Goal: Information Seeking & Learning: Check status

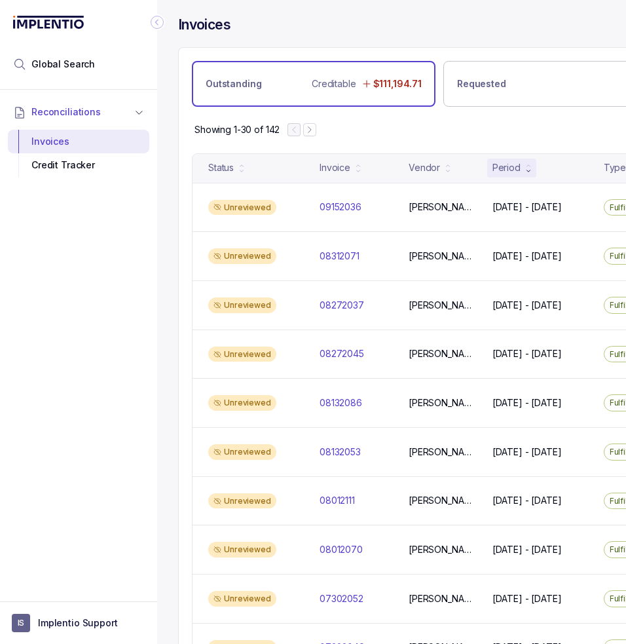
click at [155, 20] on icon "Collapse Icon" at bounding box center [157, 22] width 13 height 13
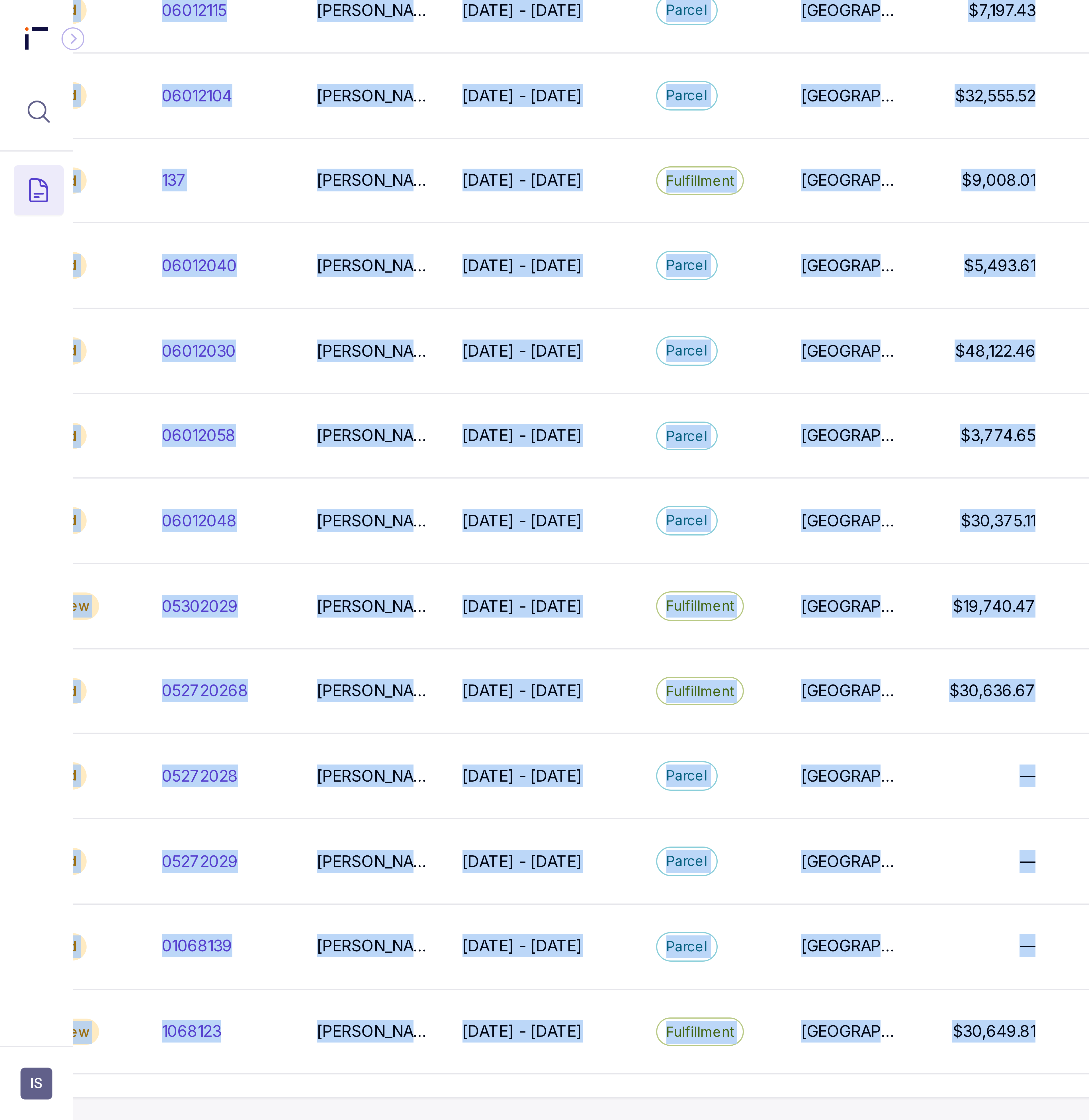
scroll to position [449, 100]
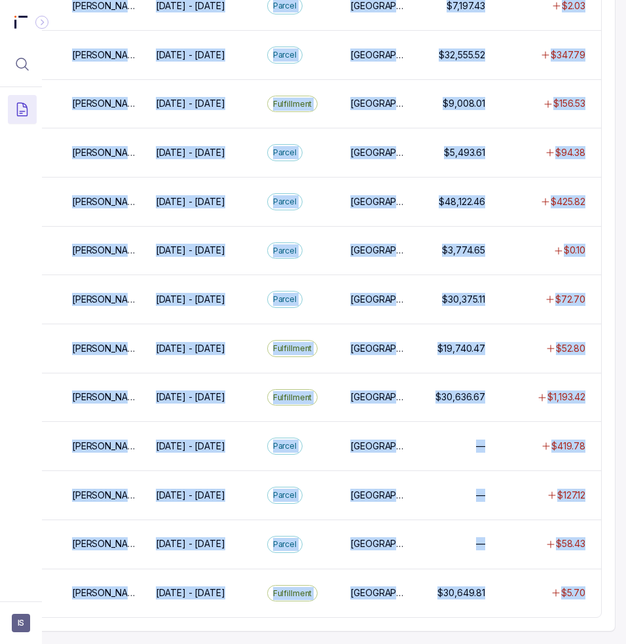
drag, startPoint x: 78, startPoint y: 199, endPoint x: 605, endPoint y: 601, distance: 663.3
click at [605, 601] on div "Invoices Outstanding Creditable $111,194.71 Requested $0.00 Total Recoverable $…" at bounding box center [334, 322] width 584 height 644
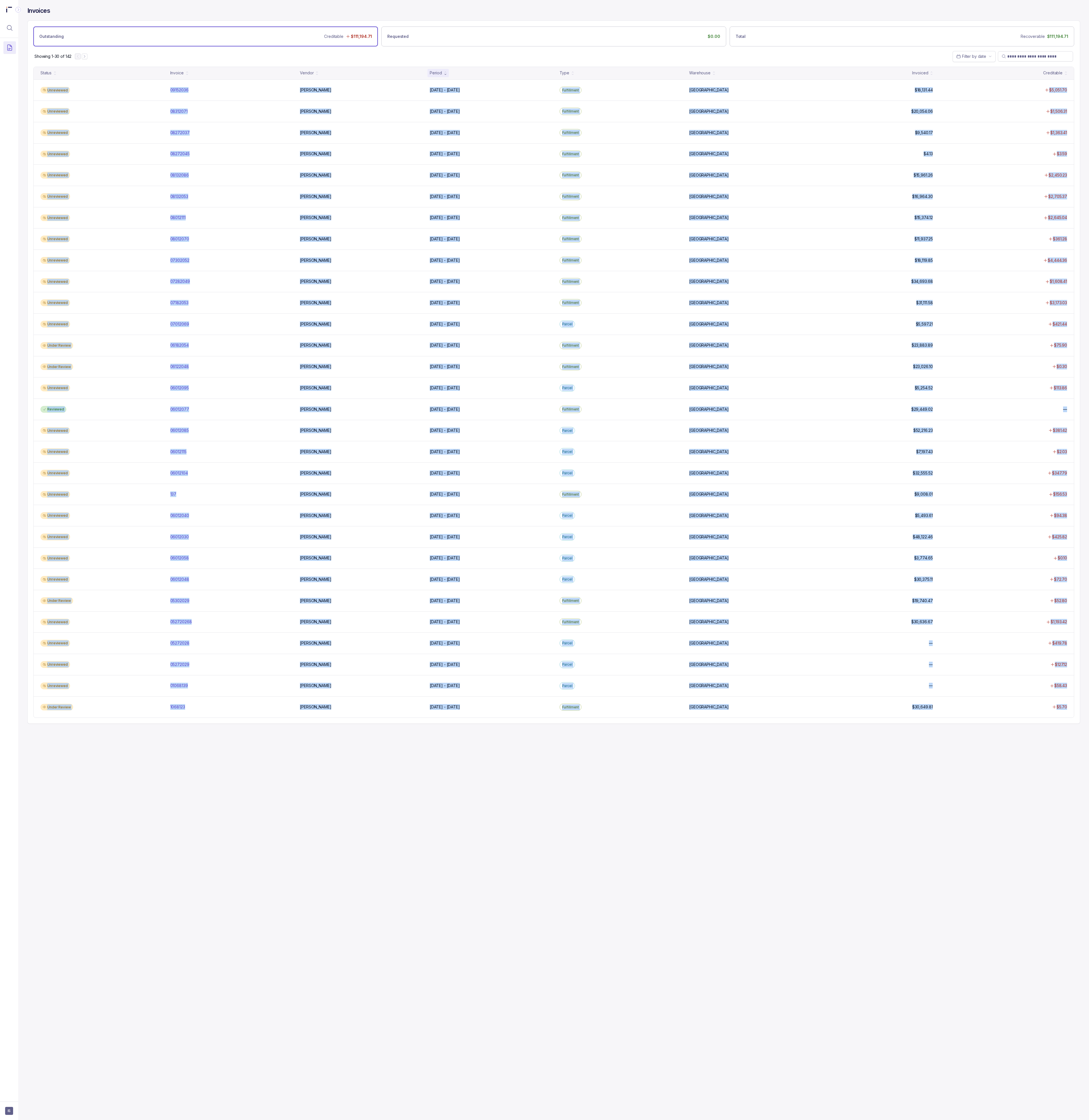
copy div "Unreviewed 09152036 09152036 [PERSON_NAME] [DATE] - [DATE] [DATE] - [DATE] Fulf…"
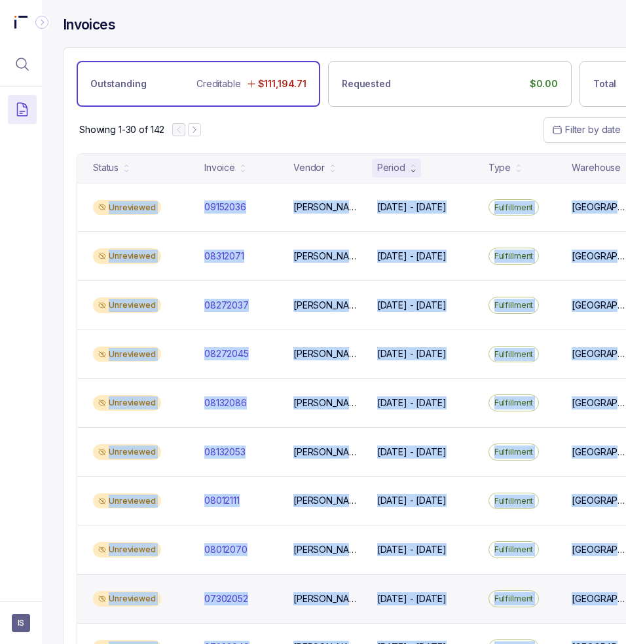
copy div "Unreviewed 09152036 09152036 [PERSON_NAME] [DATE] - [DATE] [DATE] - [DATE] Fulf…"
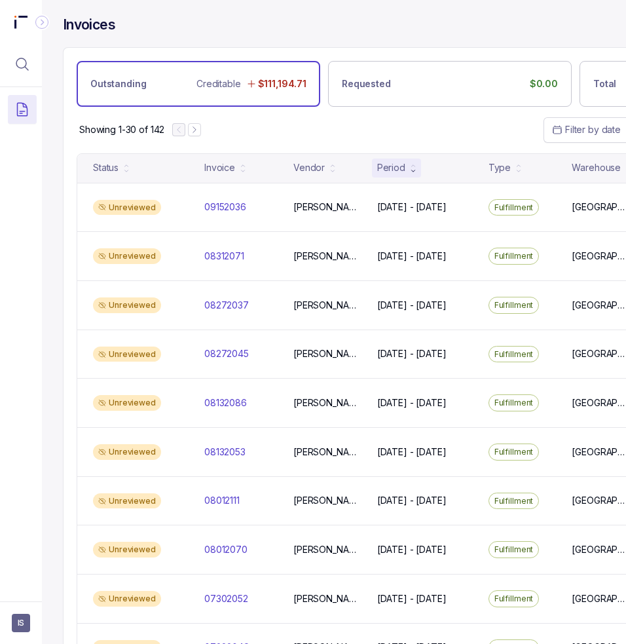
click at [356, 129] on div "Showing 1-30 of 142 Filter by date" at bounding box center [450, 130] width 773 height 46
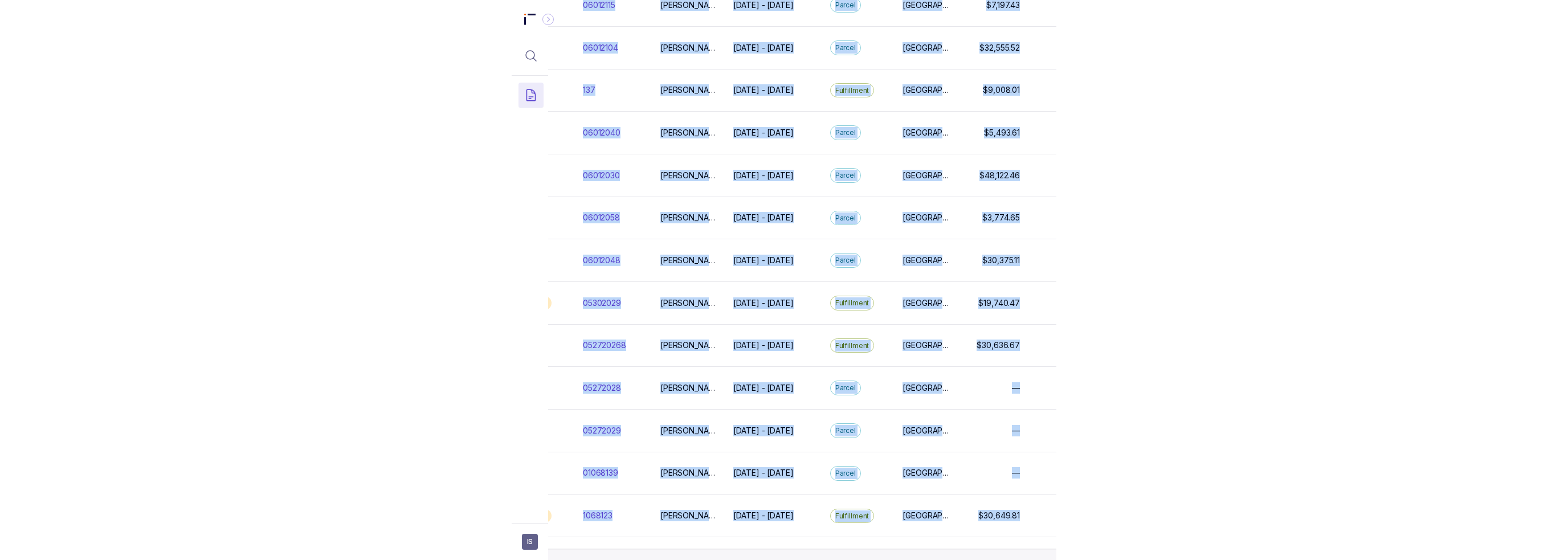
scroll to position [898, 201]
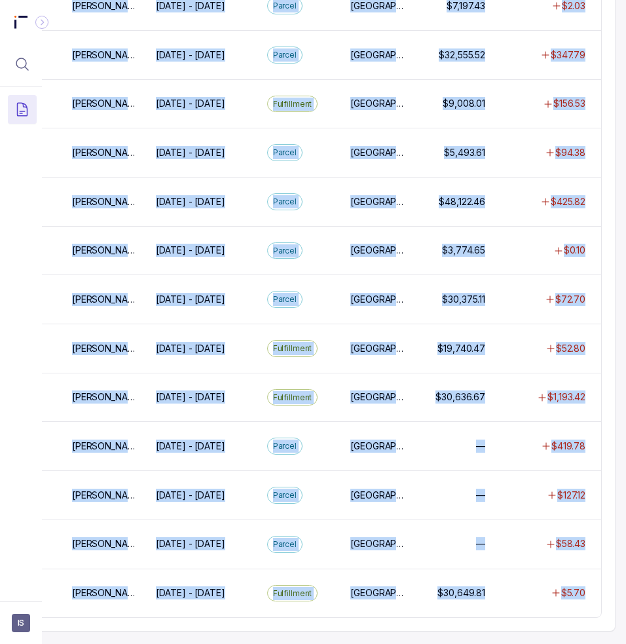
drag, startPoint x: 81, startPoint y: 162, endPoint x: 594, endPoint y: 589, distance: 667.5
copy div "Status Invoice Vendor Period Type Warehouse Invoiced Creditable Unreviewed 0915…"
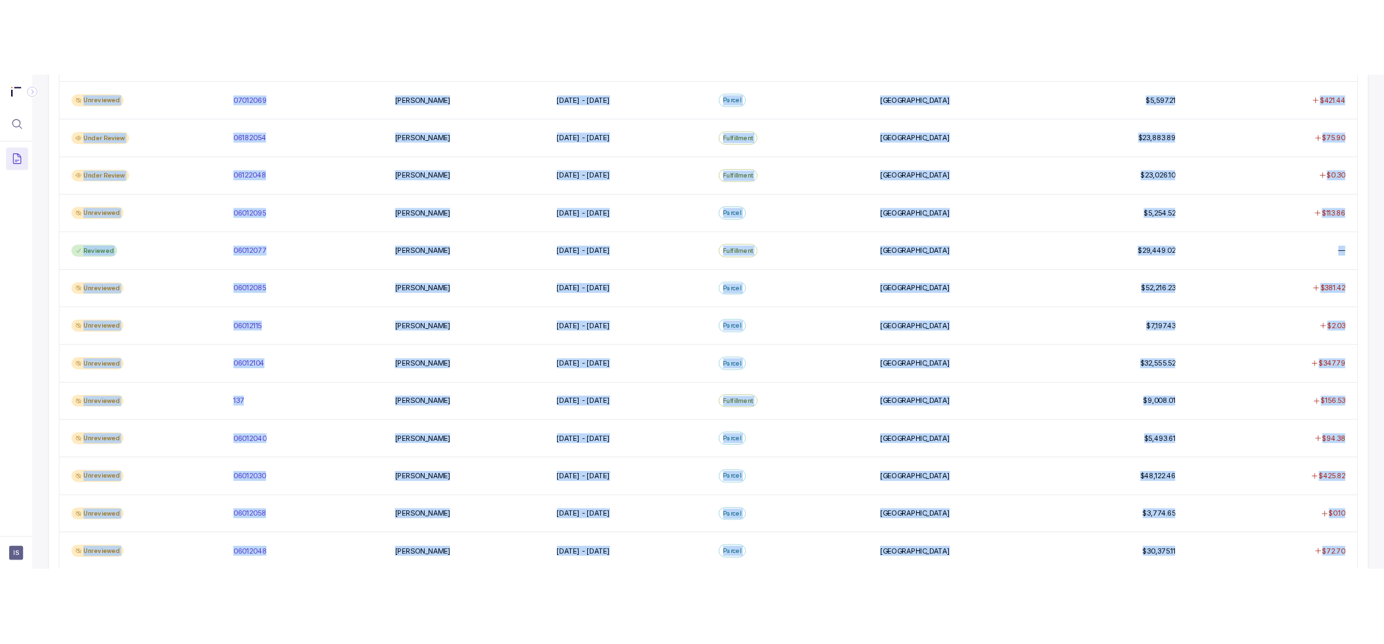
scroll to position [0, 0]
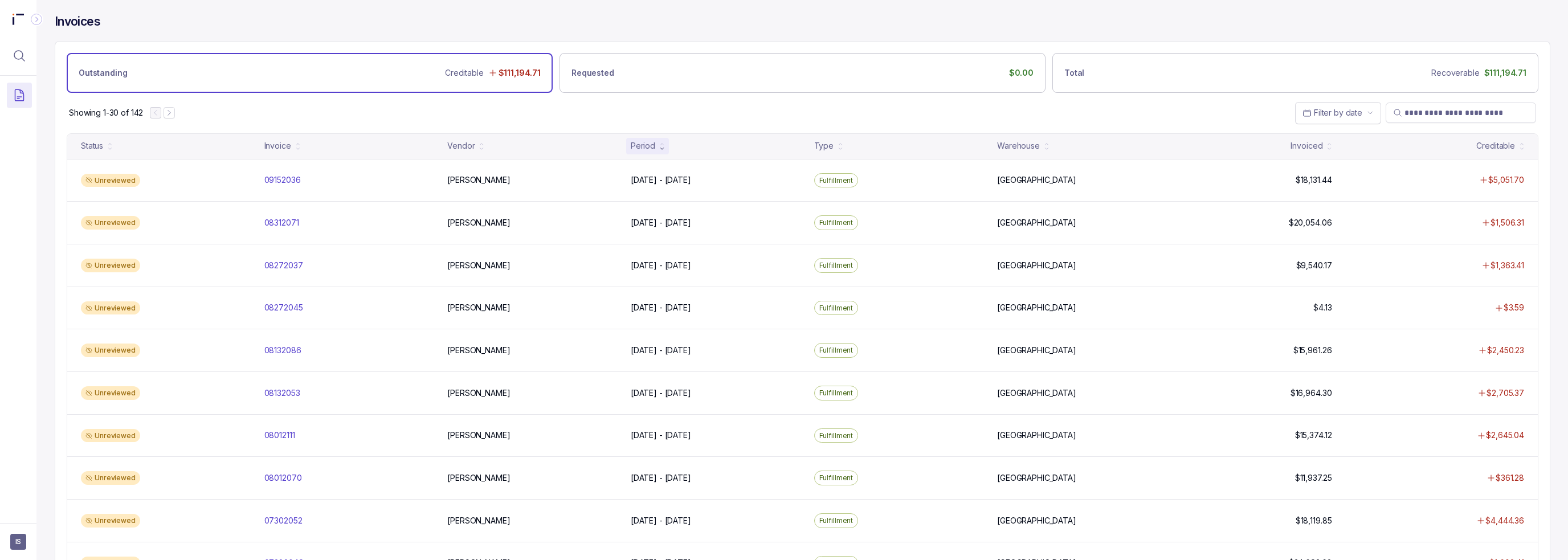
click at [336, 116] on div "Showing 1-30 of 142 Filter by date" at bounding box center [803, 113] width 1494 height 40
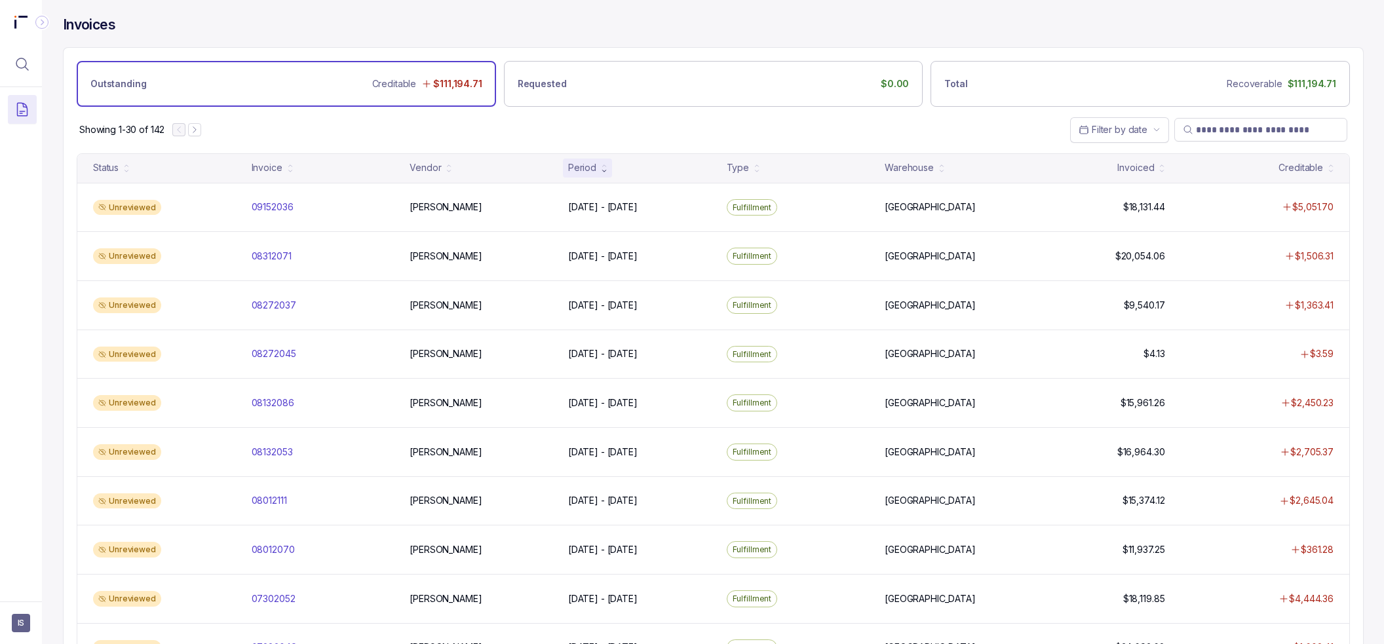
click at [480, 104] on div "Outstanding Creditable $111,194.71" at bounding box center [286, 84] width 419 height 46
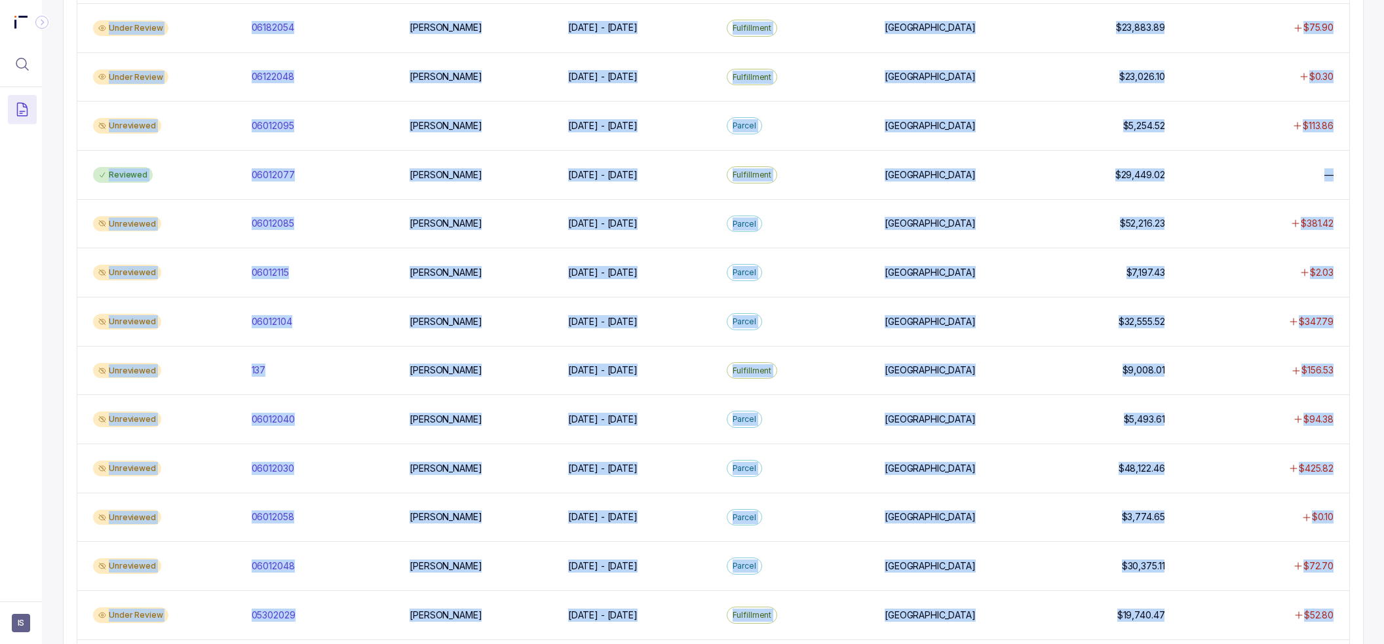
scroll to position [1023, 0]
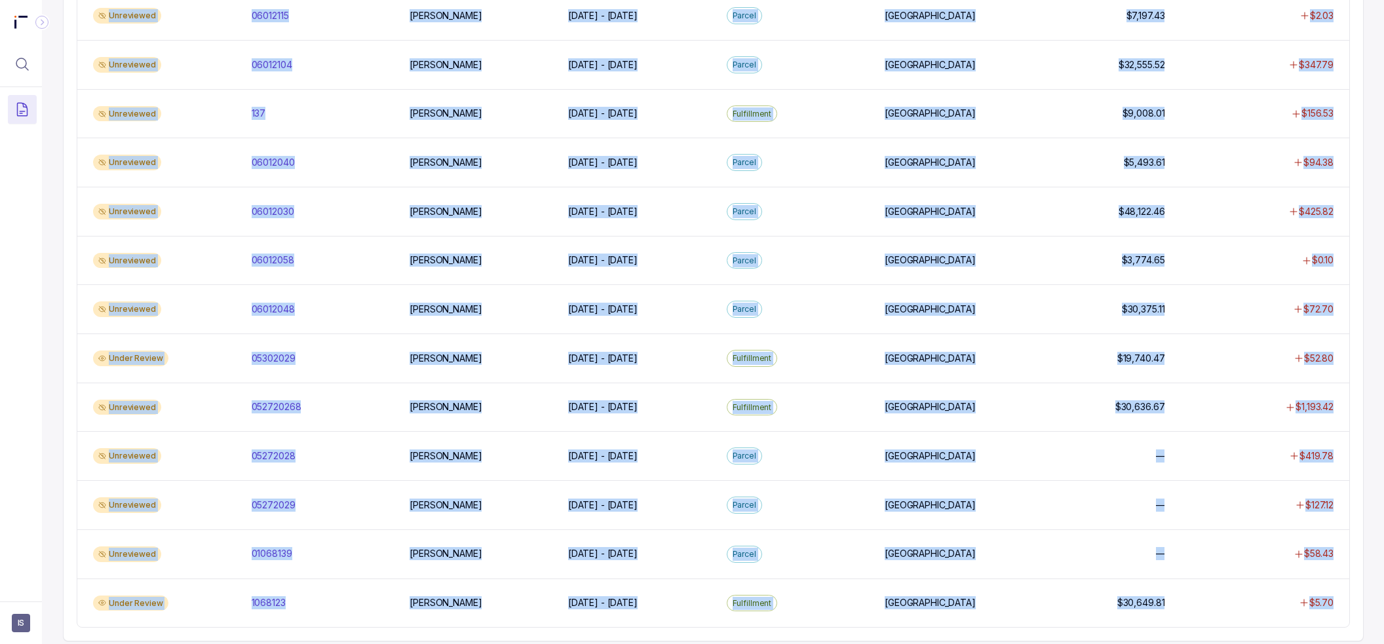
drag, startPoint x: 62, startPoint y: 132, endPoint x: 1358, endPoint y: 616, distance: 1383.7
copy div "Showing 1-30 of 142 Filter by date Status Invoice Vendor Period Type Warehouse …"
click at [45, 568] on div "Invoices Outstanding Creditable $111,194.71 Requested $0.00 Total Recoverable $…" at bounding box center [713, 322] width 1342 height 644
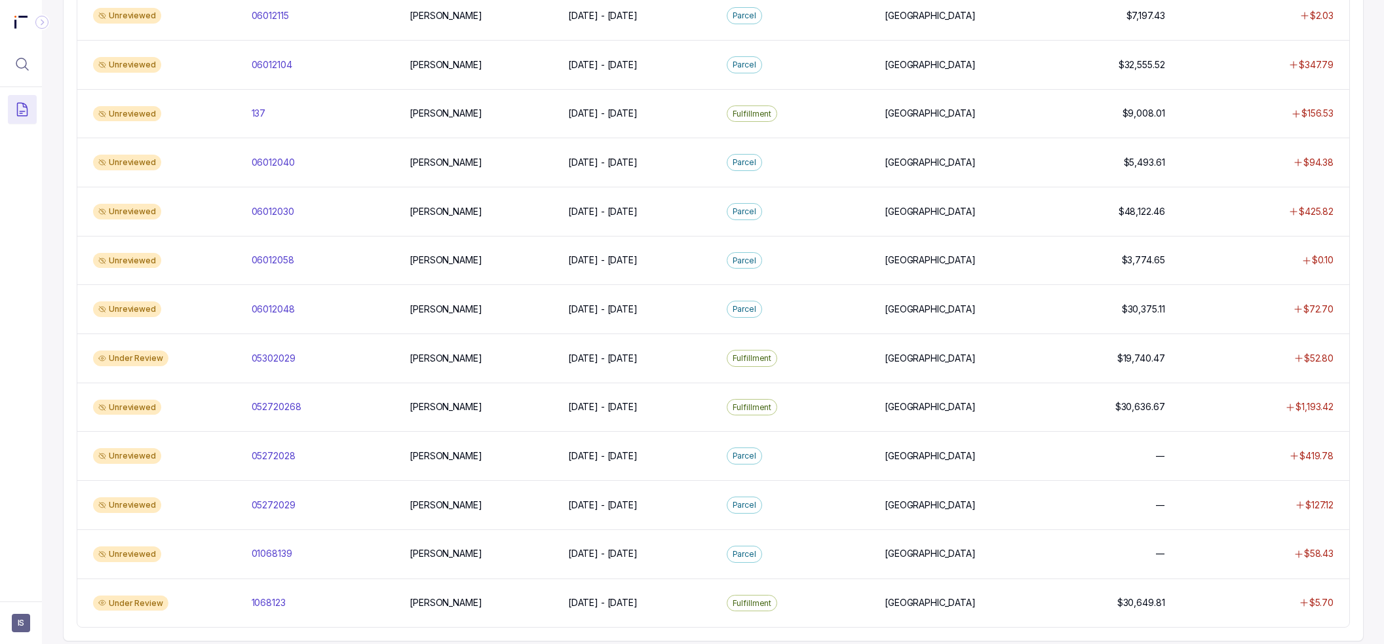
click at [33, 589] on div at bounding box center [21, 340] width 42 height 506
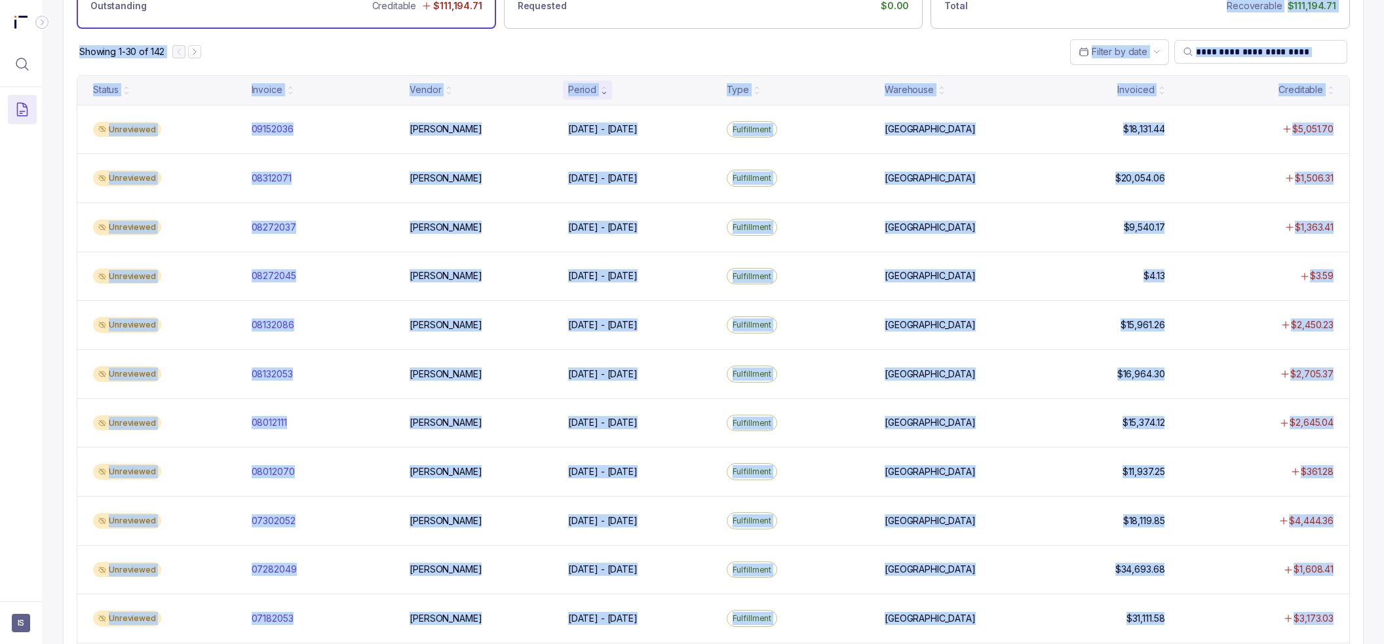
scroll to position [0, 0]
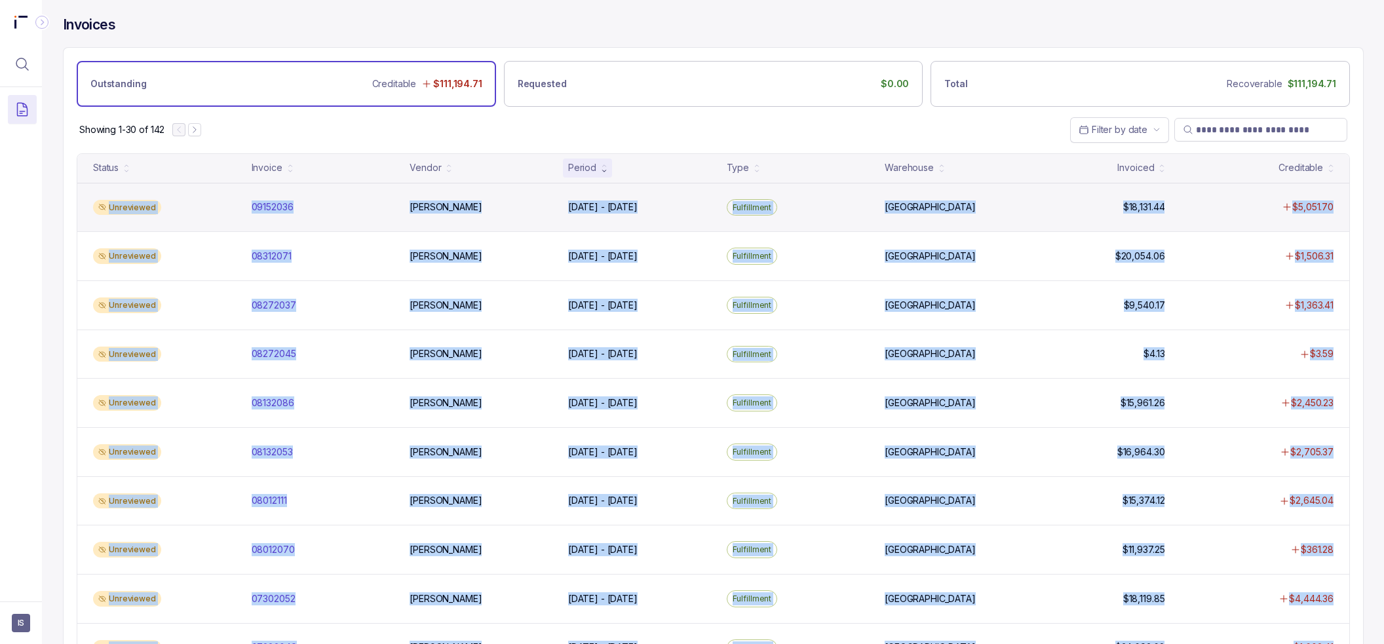
drag, startPoint x: 69, startPoint y: 598, endPoint x: 105, endPoint y: 210, distance: 390.2
copy div "Unreviewed 09152036 09152036 [PERSON_NAME] [DATE] - [DATE] [DATE] - [DATE] Fulf…"
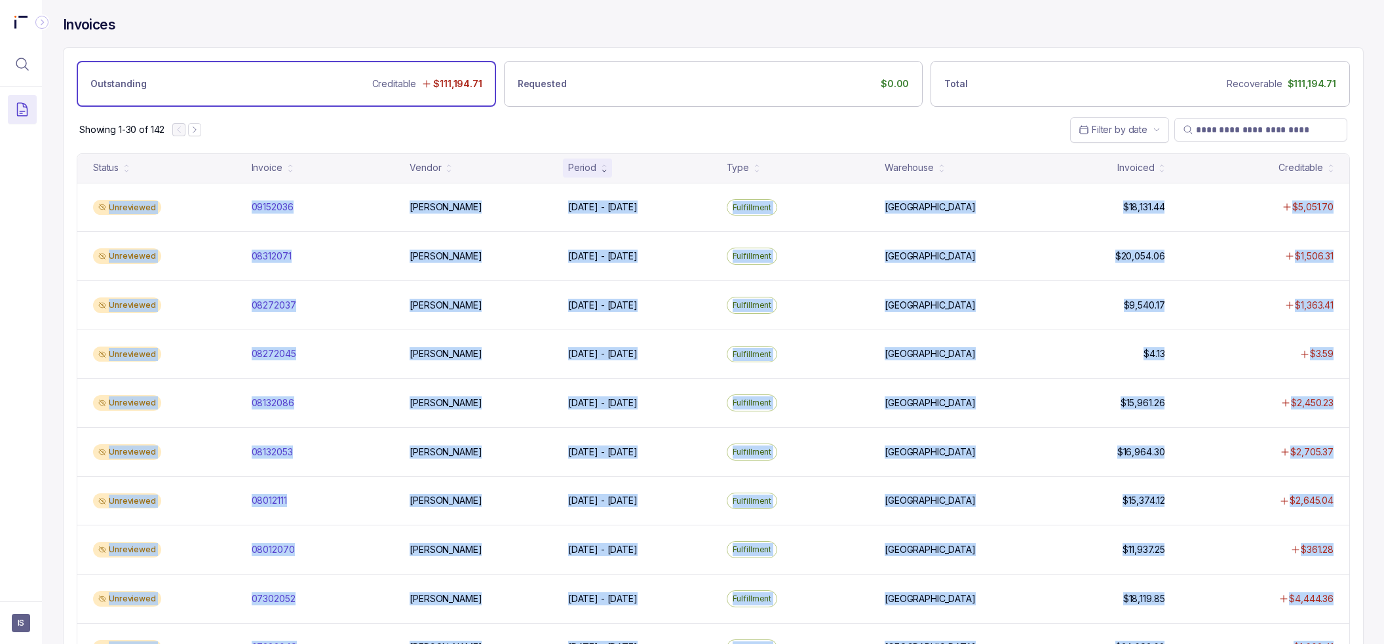
click at [626, 275] on div "Invoices Outstanding Creditable $111,194.71 Requested $0.00 Total Recoverable $…" at bounding box center [708, 322] width 1332 height 644
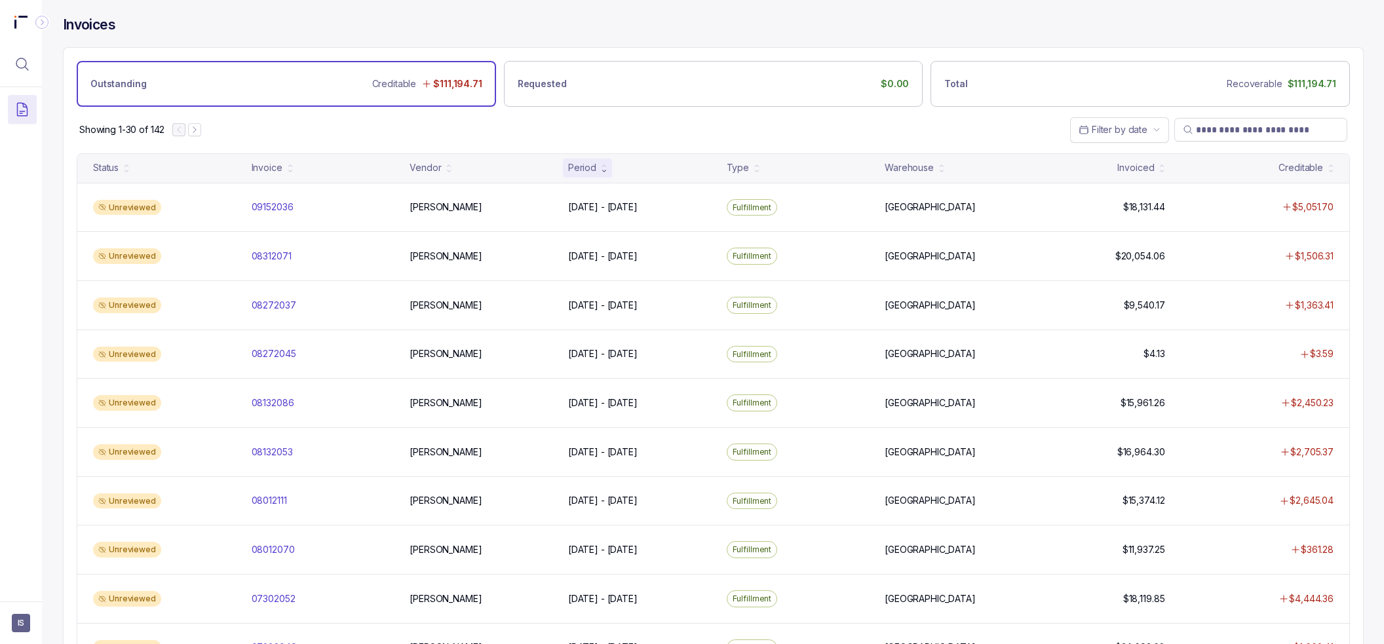
drag, startPoint x: 100, startPoint y: 206, endPoint x: 56, endPoint y: 176, distance: 53.6
click at [56, 176] on div "Invoices Outstanding Creditable $111,194.71 Requested $0.00 Total Recoverable $…" at bounding box center [708, 322] width 1332 height 644
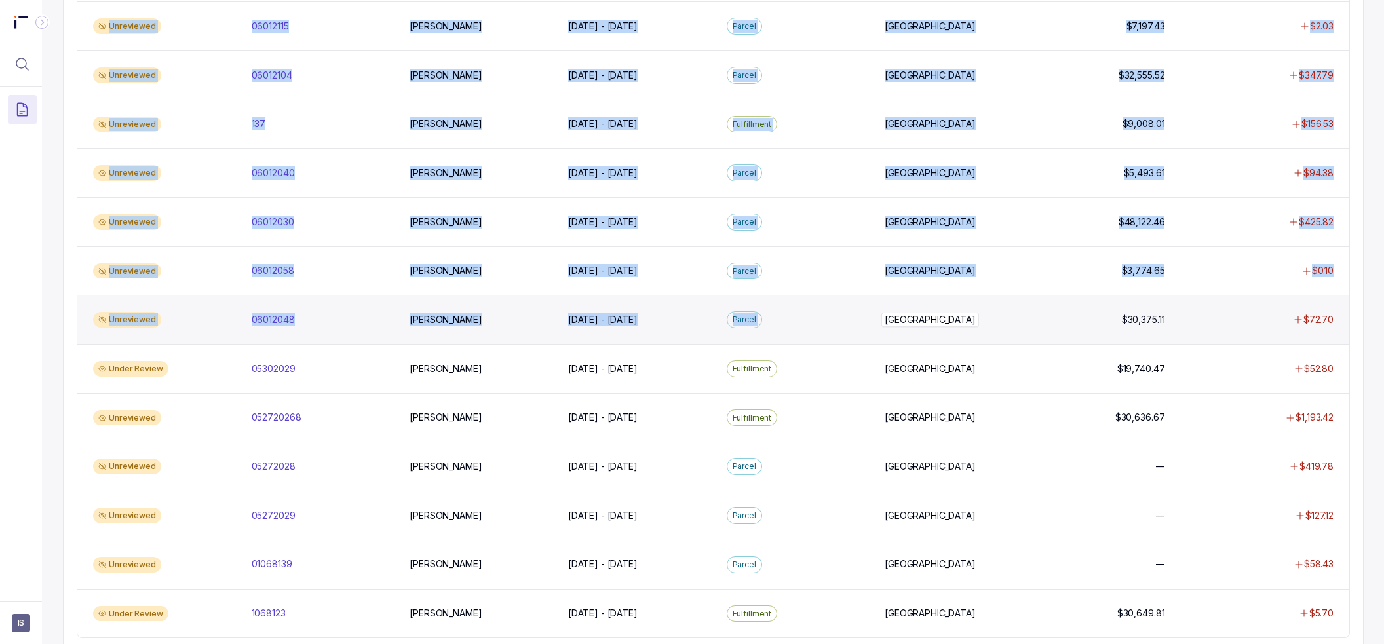
scroll to position [1023, 0]
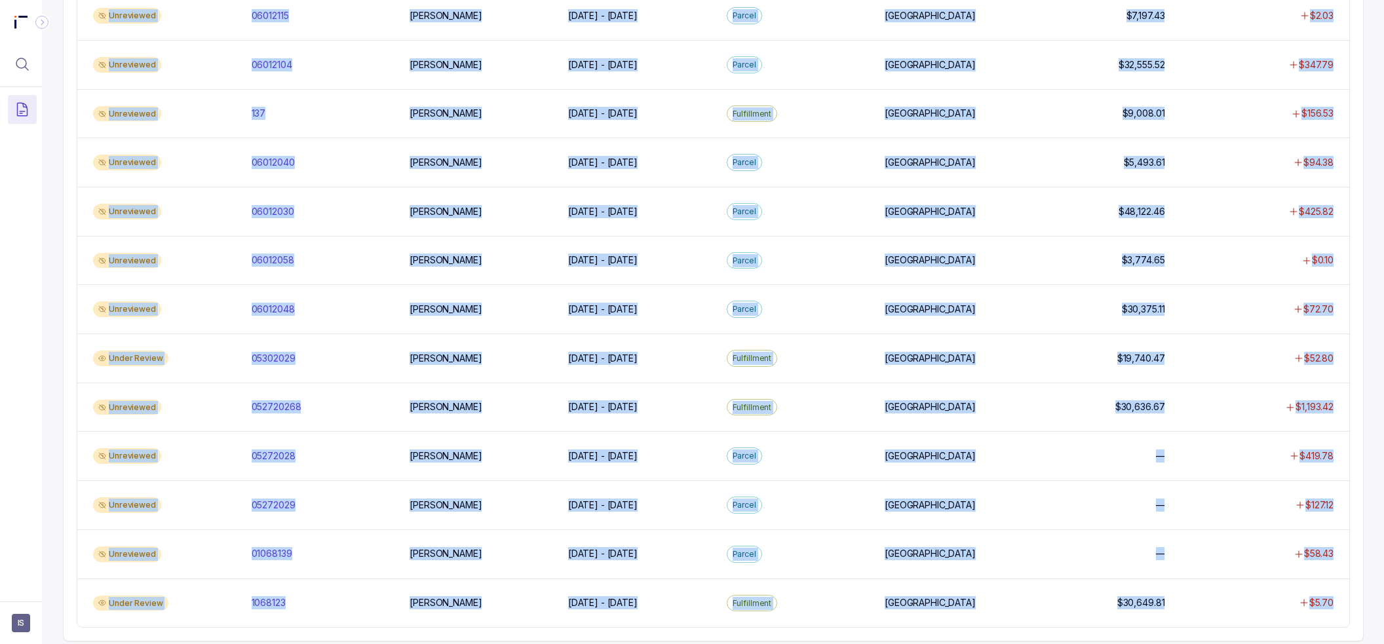
drag, startPoint x: 82, startPoint y: 162, endPoint x: 1356, endPoint y: 596, distance: 1346.0
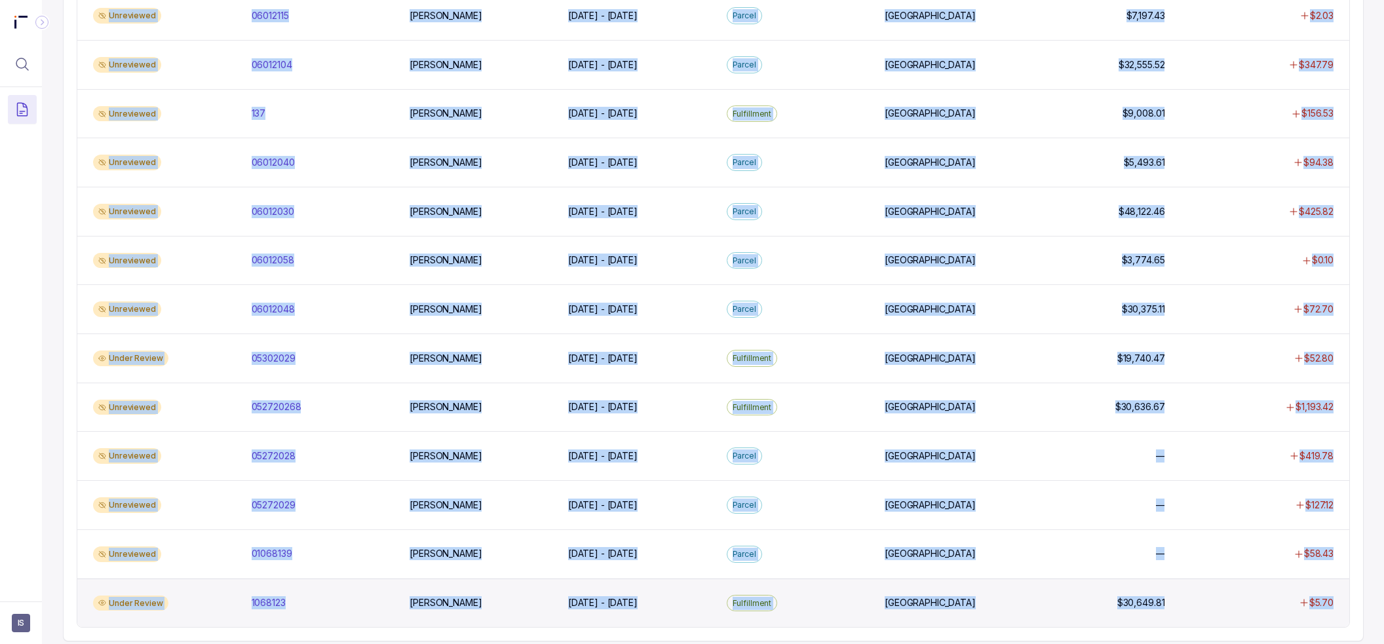
copy div "Status Invoice Vendor Period Type Warehouse Invoiced Creditable Unreviewed 0915…"
click at [325, 596] on div "1068123 1068123" at bounding box center [323, 602] width 143 height 13
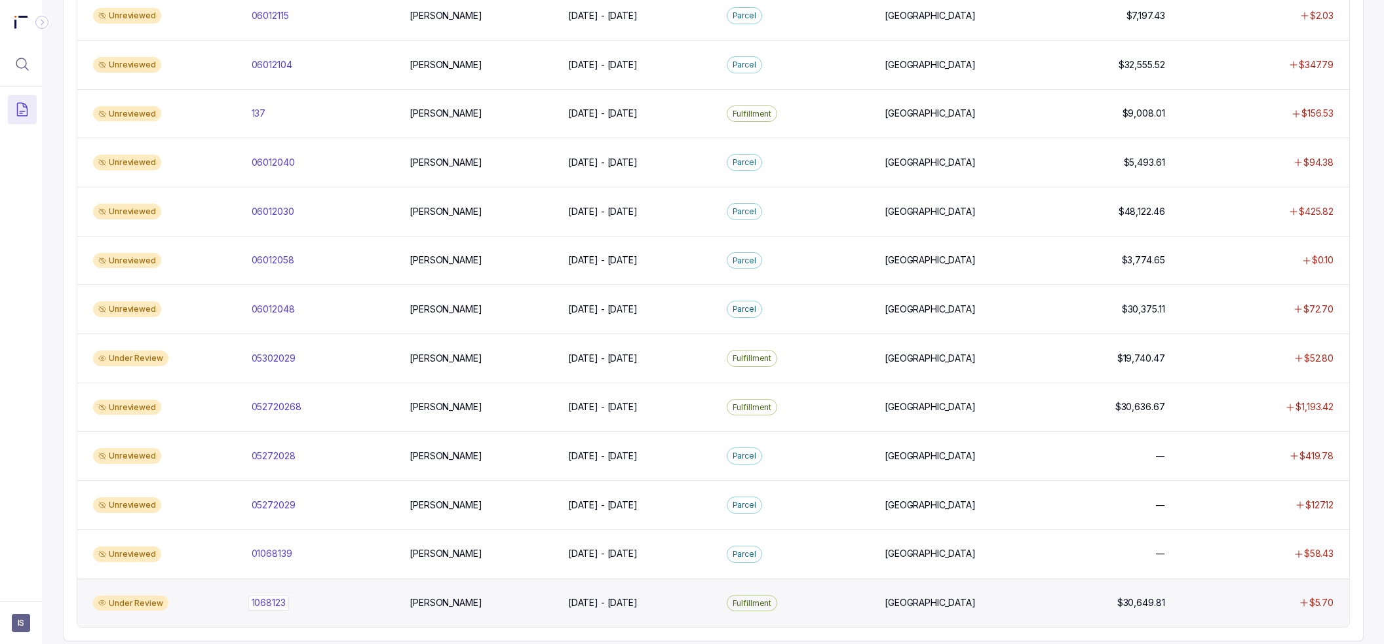
click at [325, 596] on div "1068123 1068123" at bounding box center [323, 602] width 143 height 13
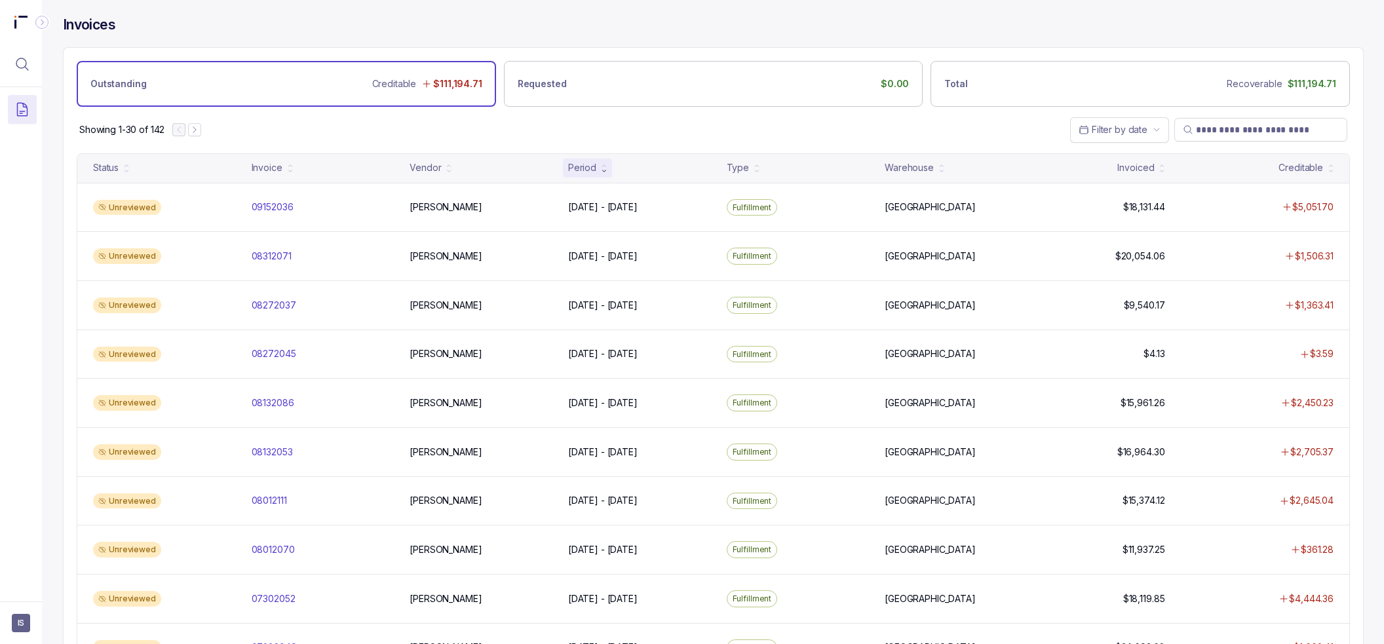
click at [626, 52] on div "Outstanding Creditable $111,194.71 Requested $0.00 Total Recoverable $111,194.71" at bounding box center [713, 77] width 1299 height 59
click at [626, 118] on div "Showing 1-30 of 142 Filter by date" at bounding box center [713, 130] width 1299 height 46
click at [626, 123] on div "Showing 1-30 of 142 Filter by date" at bounding box center [713, 130] width 1299 height 46
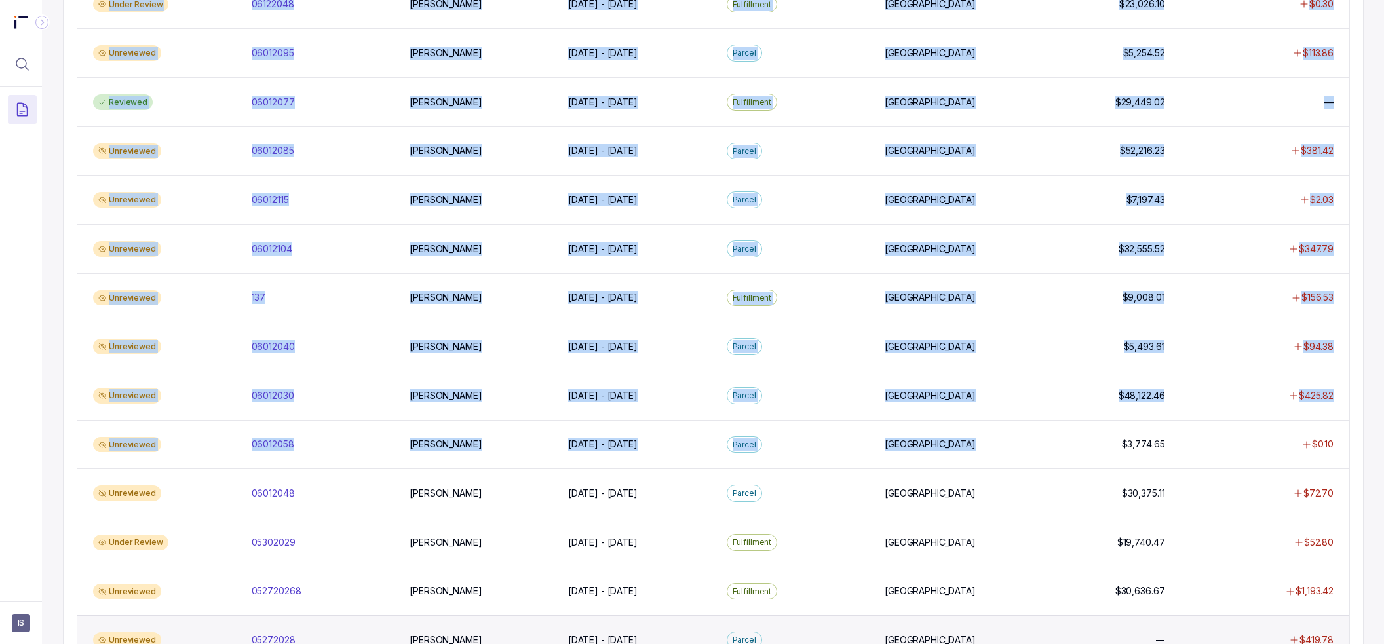
scroll to position [1023, 0]
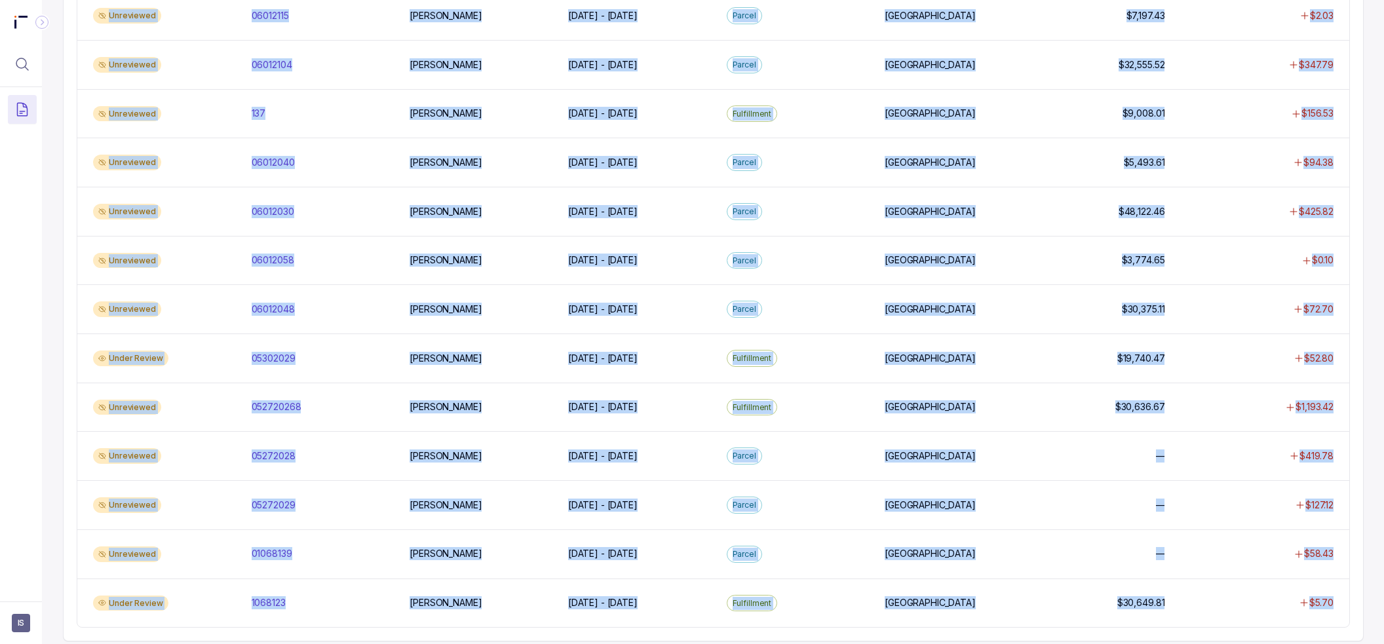
drag, startPoint x: 88, startPoint y: 203, endPoint x: 1354, endPoint y: 603, distance: 1327.3
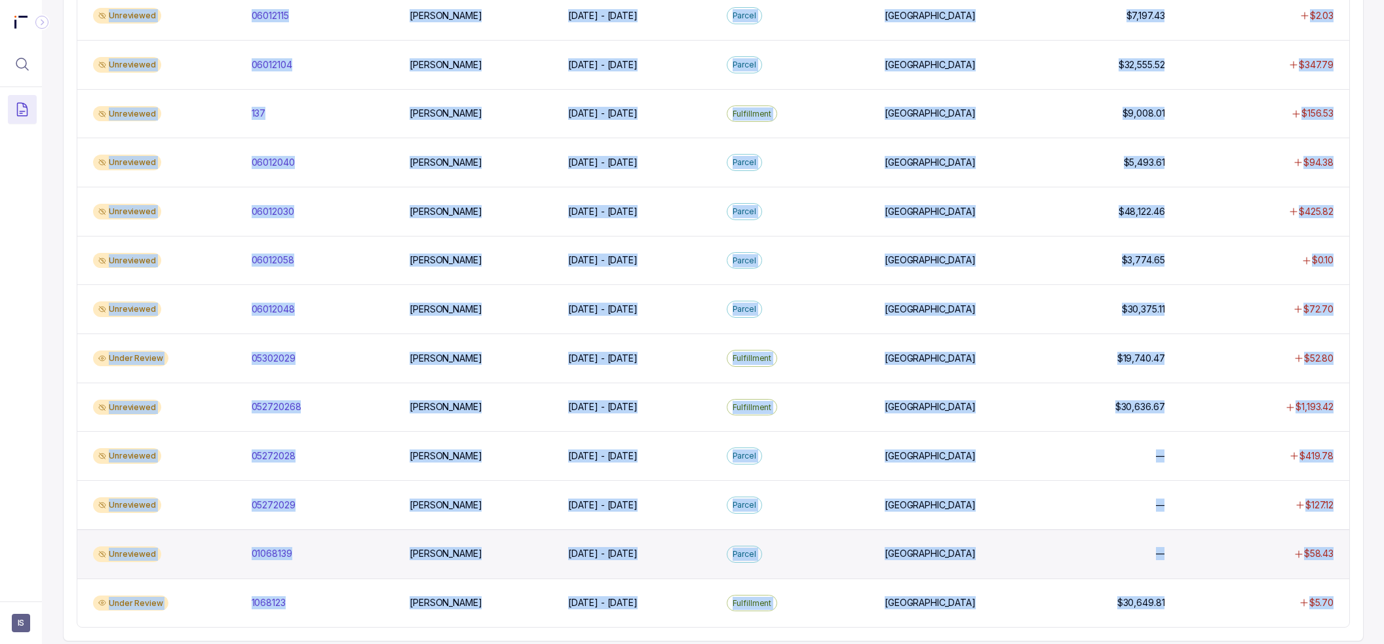
copy div "Unreviewed 09152036 09152036 [PERSON_NAME] [DATE] - [DATE] [DATE] - [DATE] Fulf…"
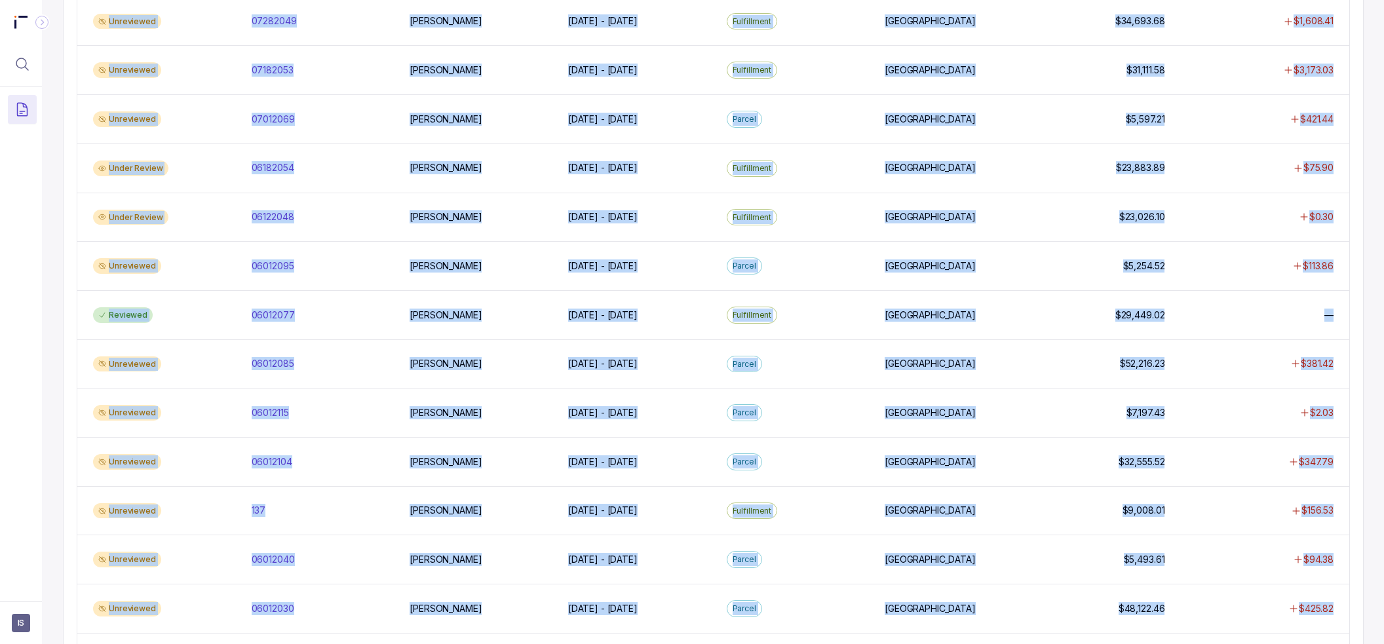
scroll to position [0, 0]
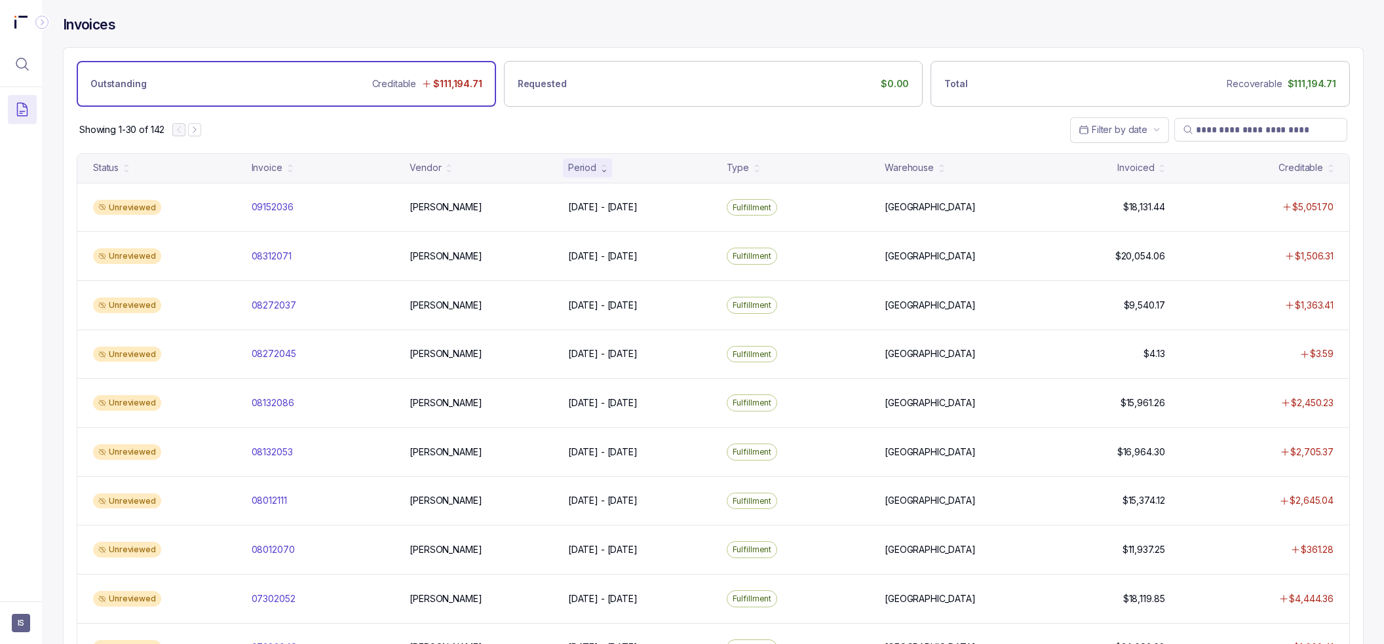
drag, startPoint x: 763, startPoint y: 131, endPoint x: 731, endPoint y: 149, distance: 36.4
click at [626, 131] on div "Showing 1-30 of 142 Filter by date" at bounding box center [713, 130] width 1299 height 46
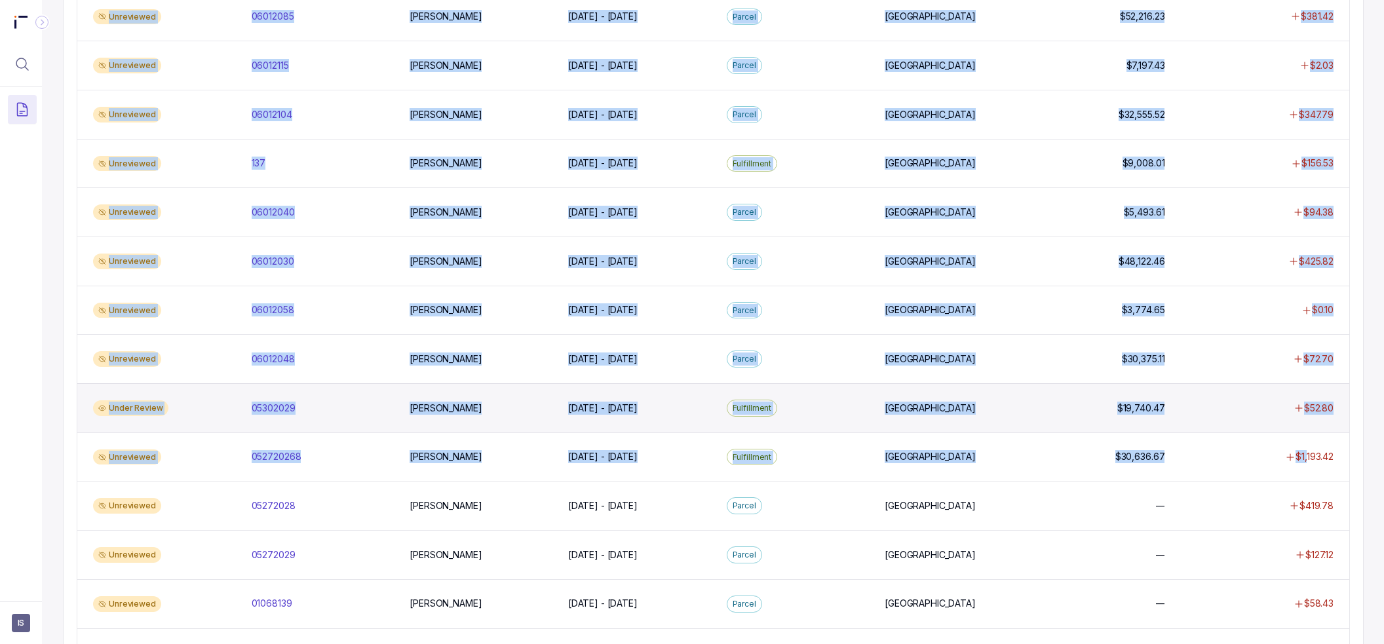
scroll to position [958, 0]
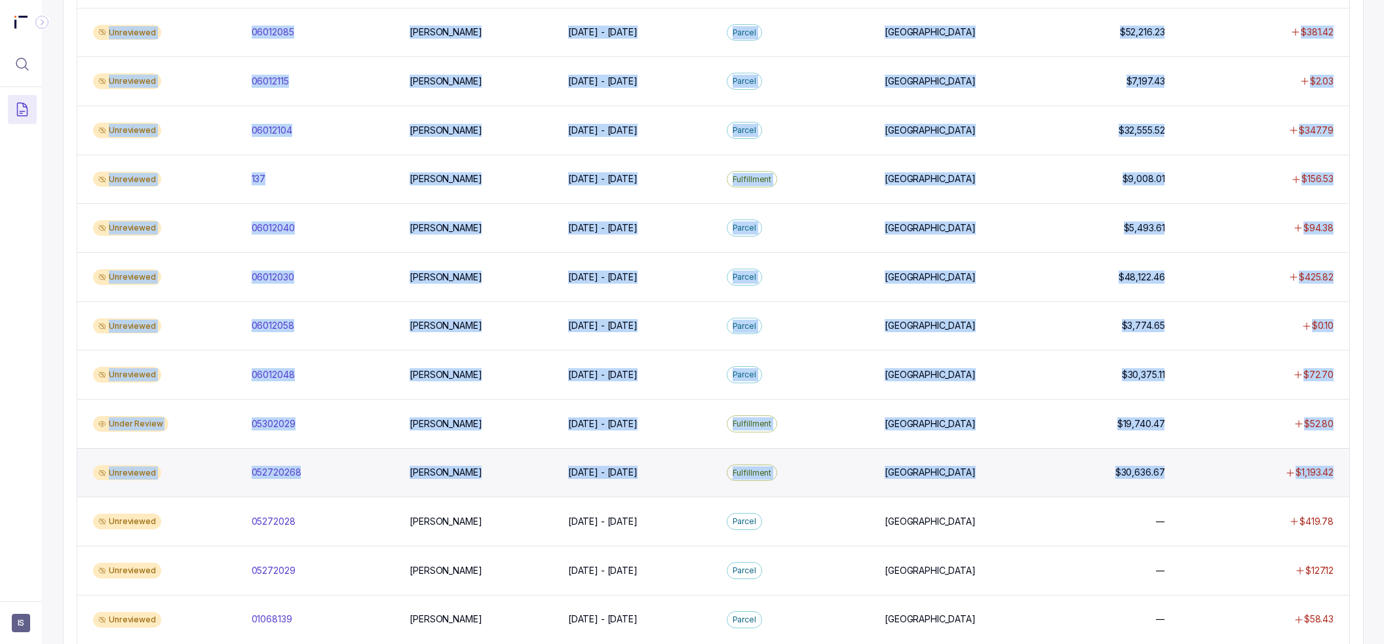
drag, startPoint x: 86, startPoint y: 166, endPoint x: 1346, endPoint y: 463, distance: 1293.5
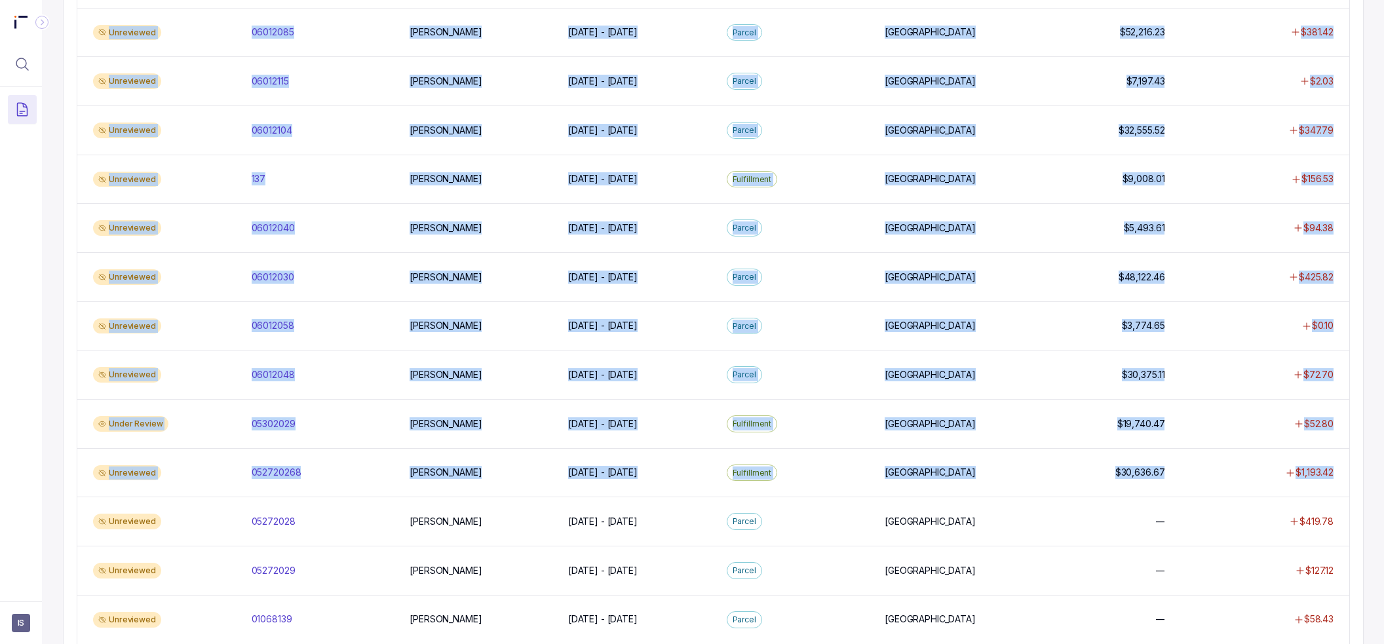
copy div "Status Invoice Vendor Period Type Warehouse Invoiced Creditable Unreviewed 0915…"
click at [626, 201] on div "Invoices Outstanding Creditable $111,194.71 Requested $0.00 Total Recoverable $…" at bounding box center [713, 322] width 1342 height 644
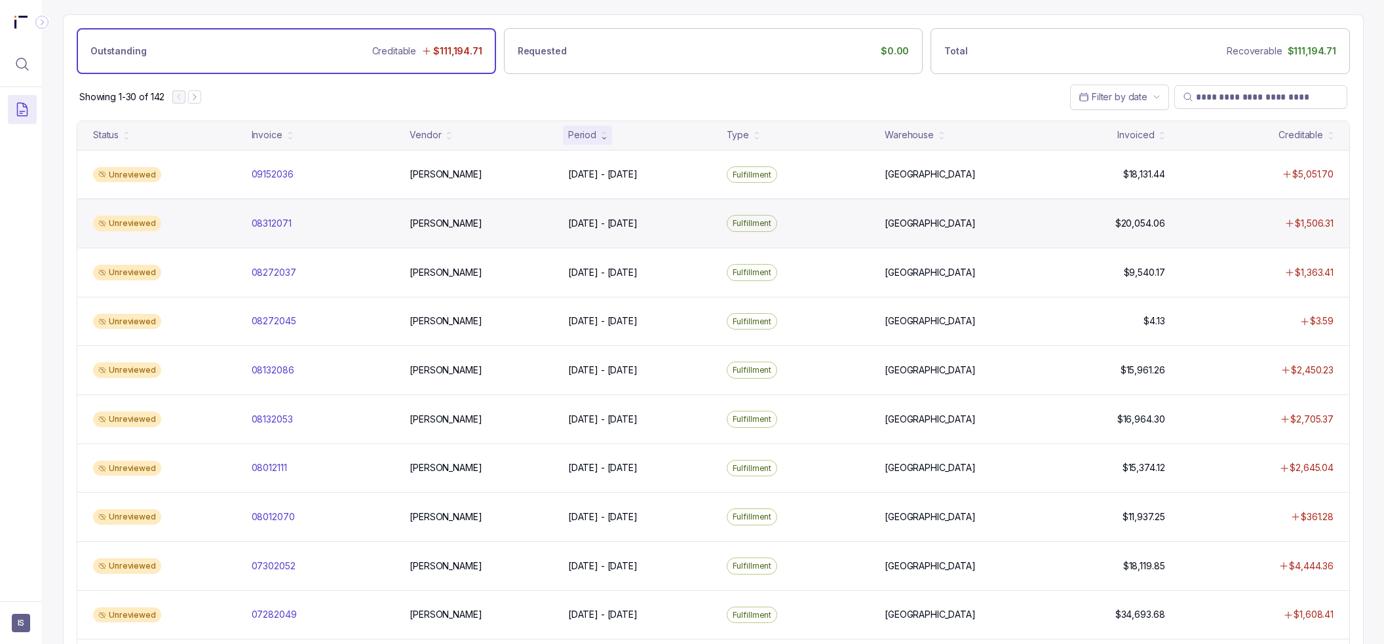
scroll to position [0, 0]
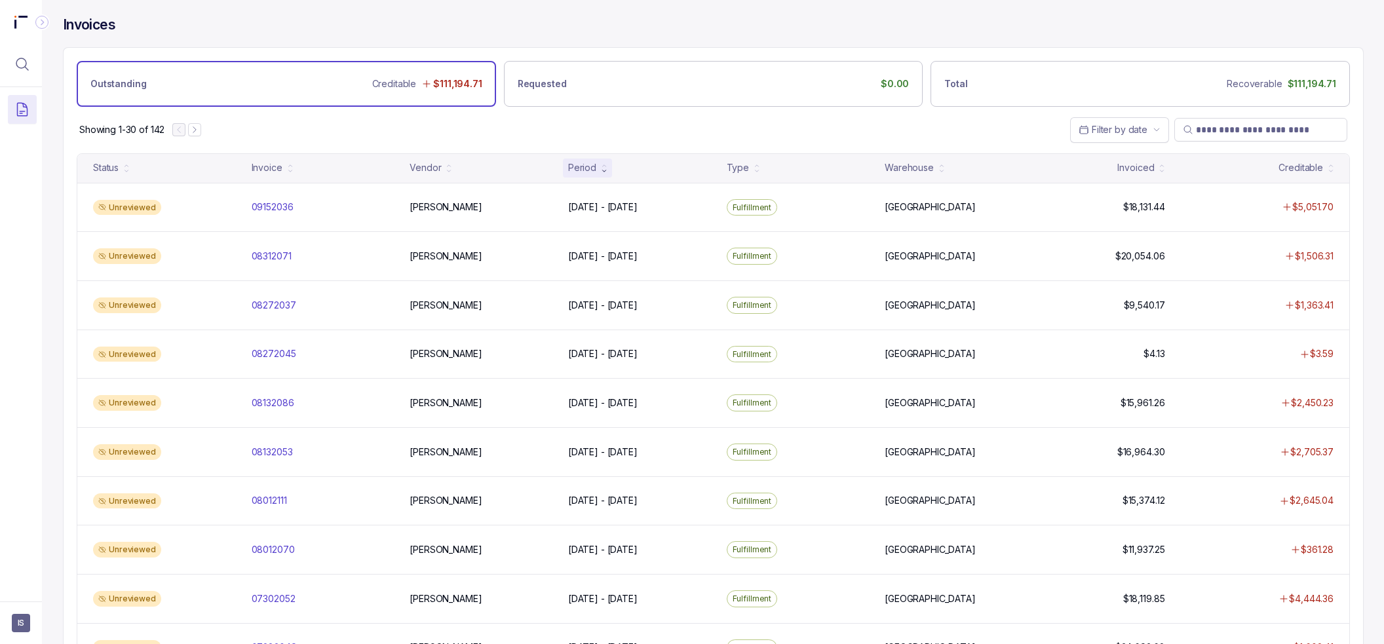
click at [626, 96] on div "Outstanding Creditable $111,194.71 Requested $0.00 Total Recoverable $111,194.71" at bounding box center [713, 77] width 1299 height 59
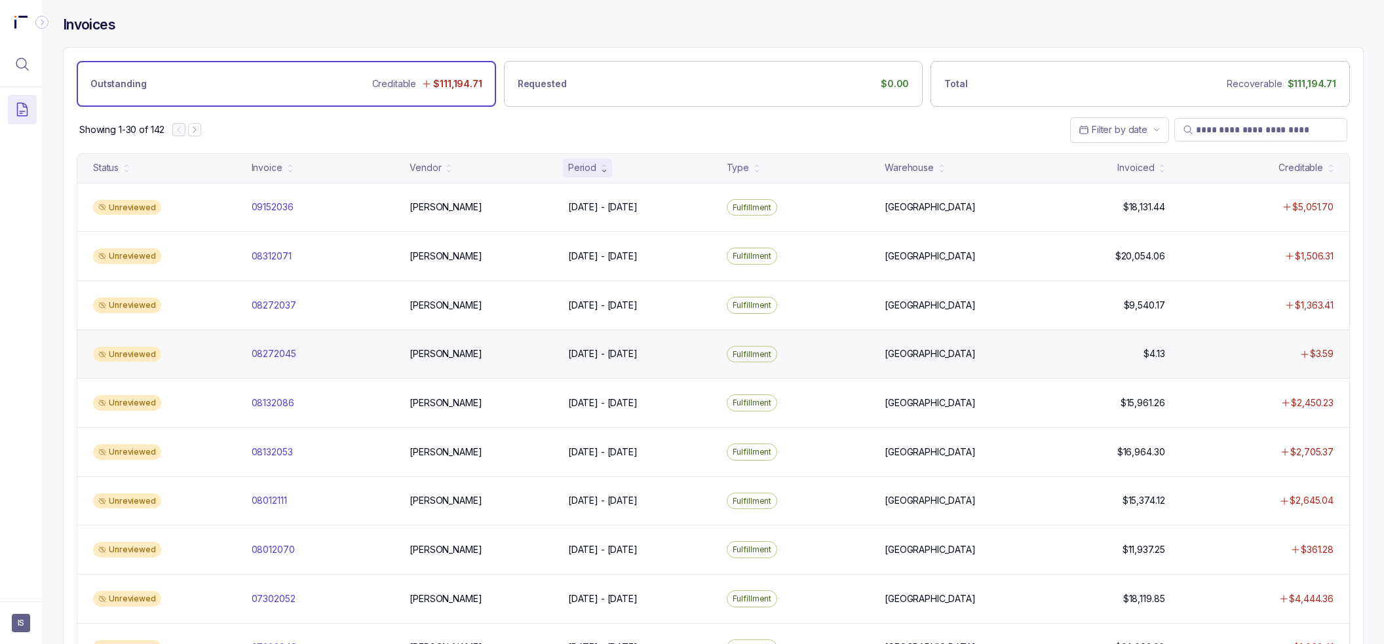
drag, startPoint x: 223, startPoint y: 202, endPoint x: 421, endPoint y: 368, distance: 258.1
click at [279, 138] on div "Showing 1-30 of 142 Filter by date" at bounding box center [713, 130] width 1299 height 46
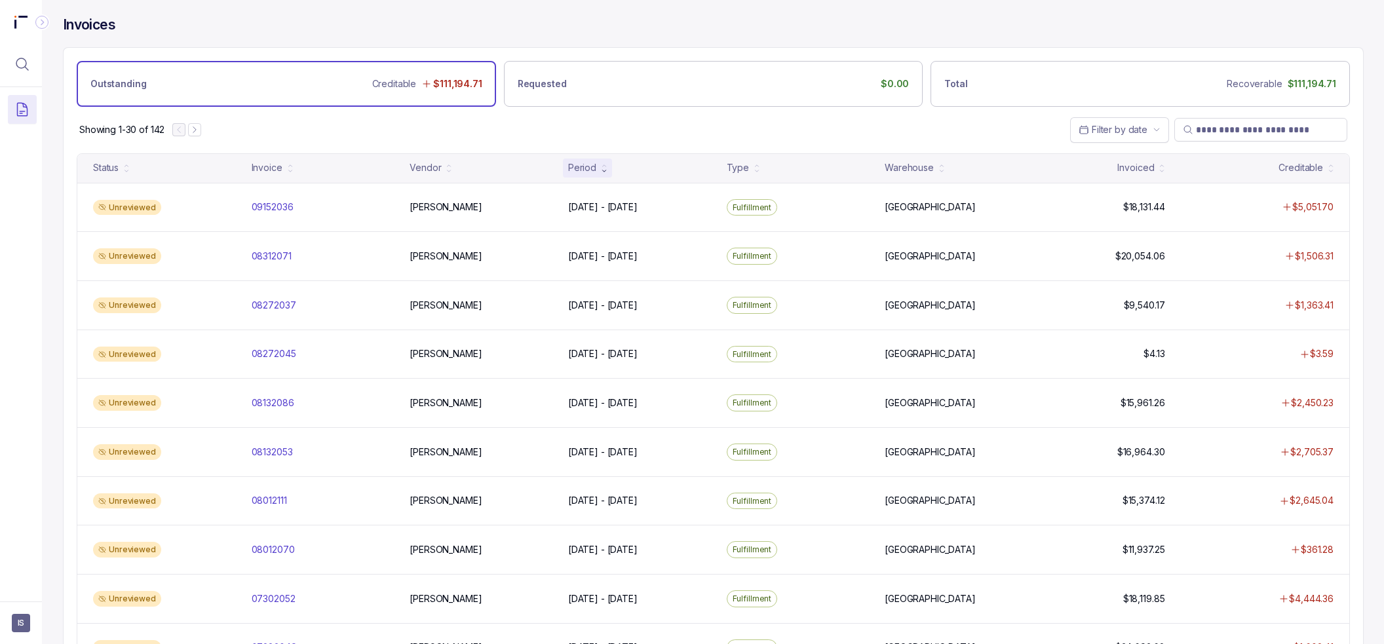
drag, startPoint x: 668, startPoint y: 136, endPoint x: 649, endPoint y: 117, distance: 26.9
click at [626, 136] on div "Showing 1-30 of 142 Filter by date" at bounding box center [713, 130] width 1299 height 46
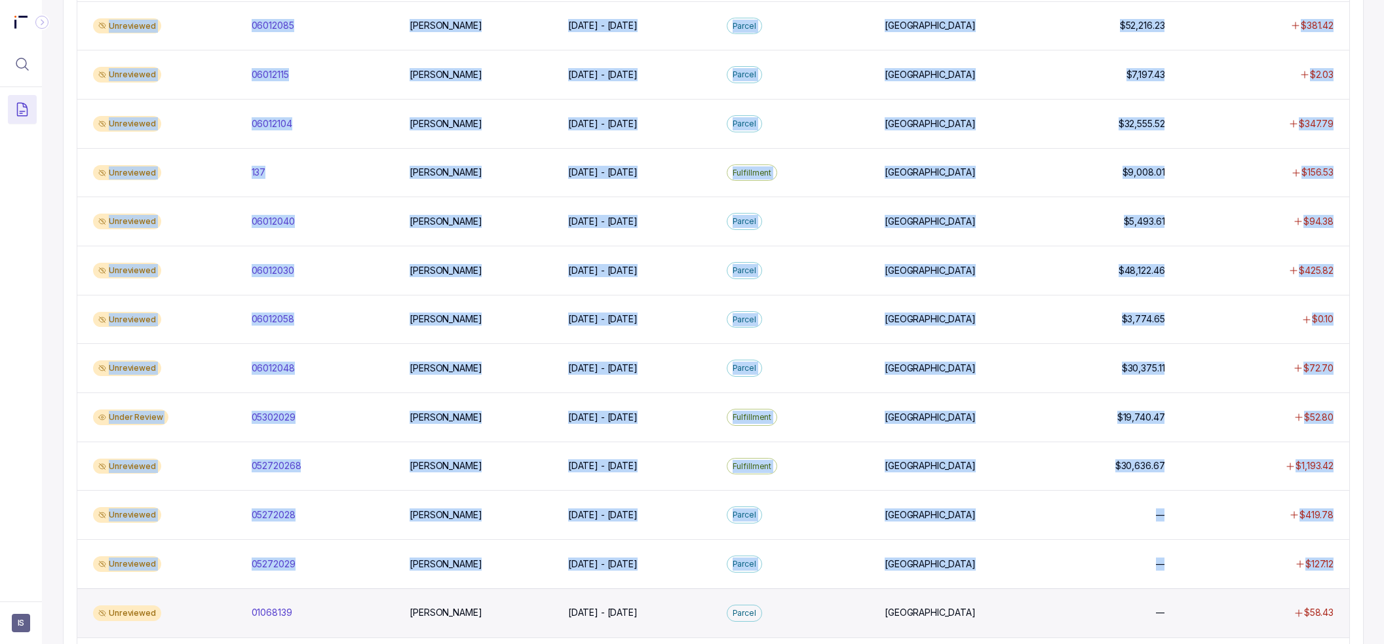
scroll to position [1023, 0]
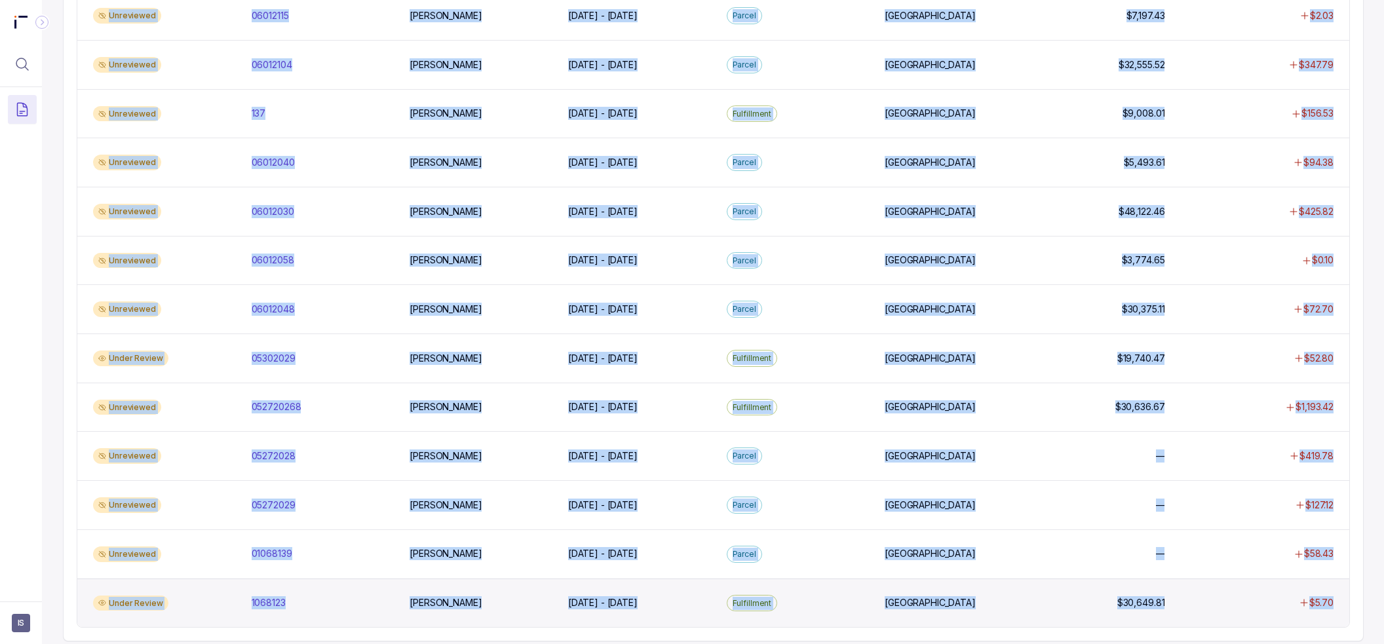
drag, startPoint x: 249, startPoint y: 208, endPoint x: 1345, endPoint y: 596, distance: 1162.6
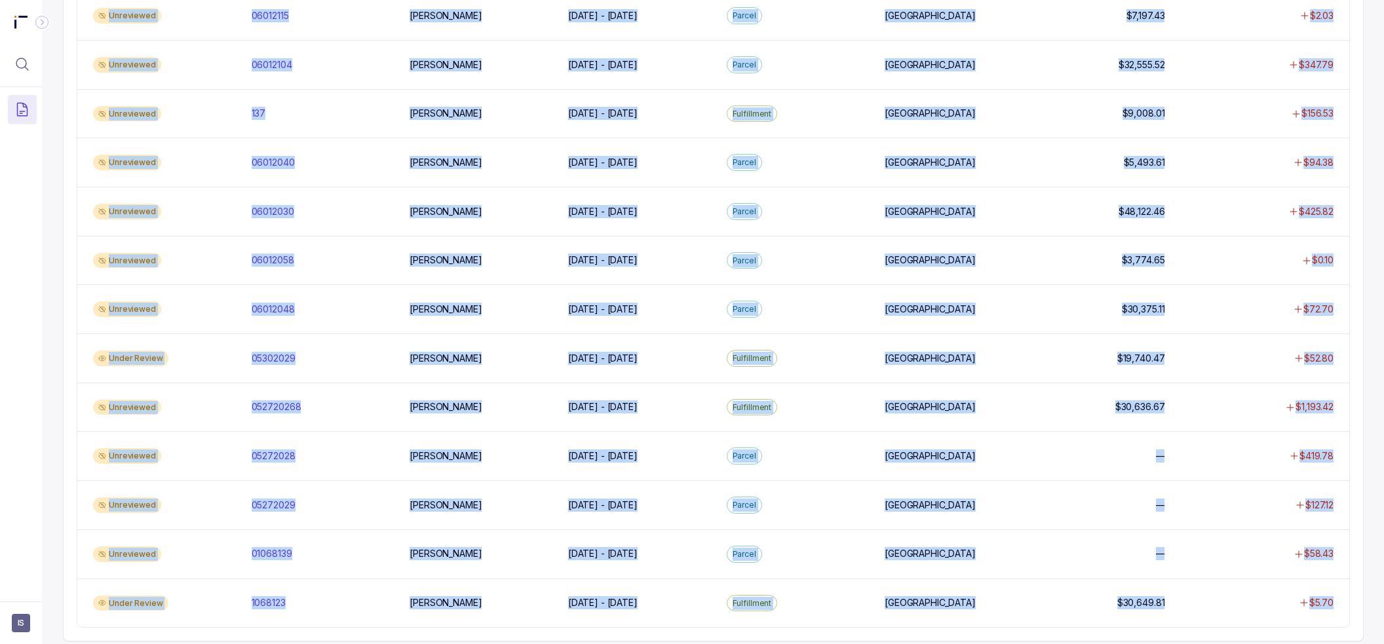
copy div "09152036 09152036 [PERSON_NAME] [DATE] - [DATE] [DATE] - [DATE] Fulfillment [GE…"
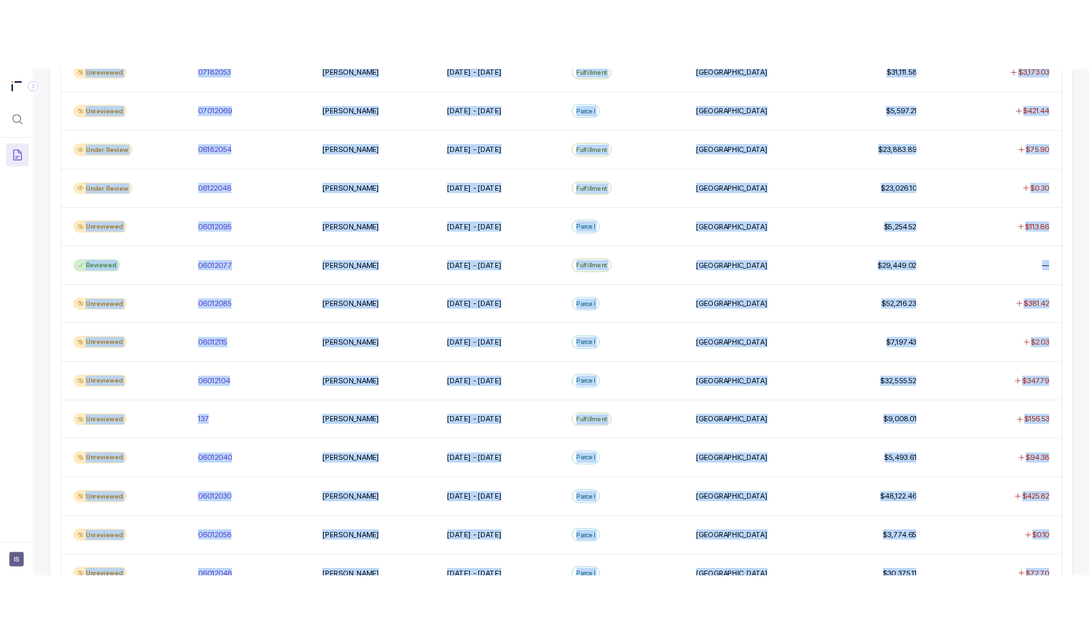
scroll to position [0, 0]
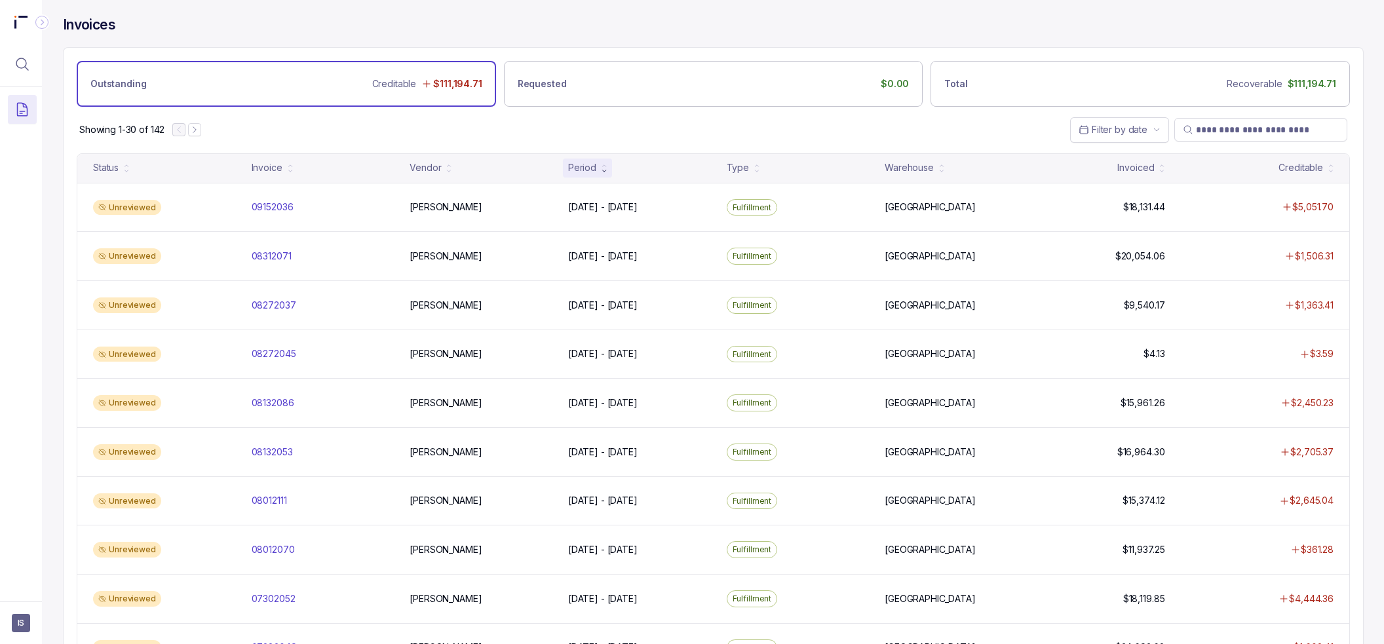
click at [345, 110] on div "Showing 1-30 of 142 Filter by date" at bounding box center [713, 130] width 1299 height 46
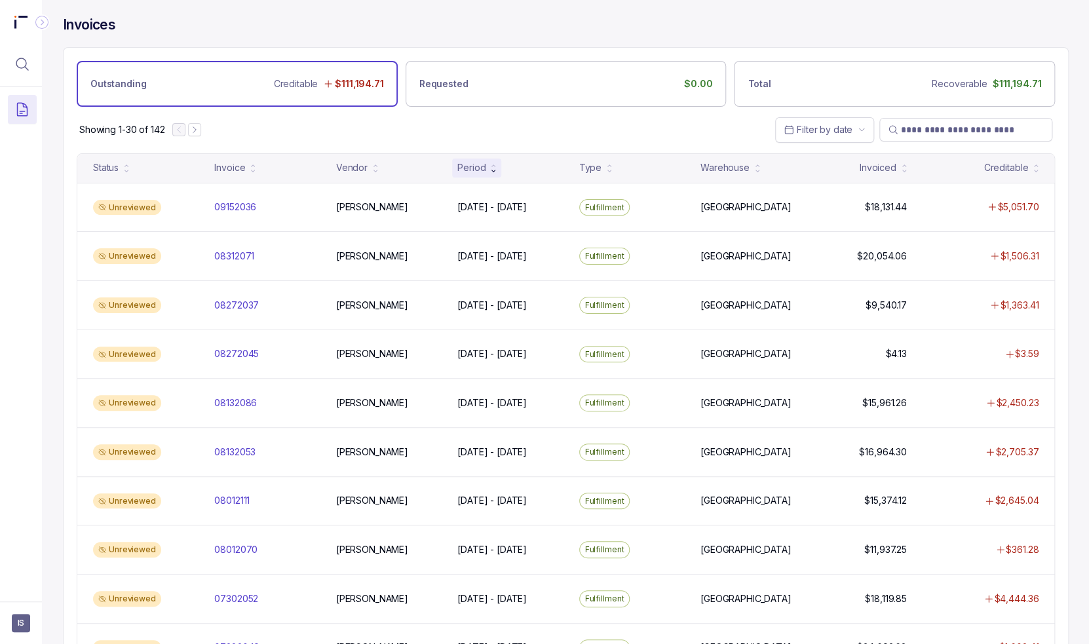
click at [514, 122] on div "Showing 1-30 of 142 Filter by date" at bounding box center [566, 130] width 1004 height 46
click at [23, 614] on span "IS" at bounding box center [21, 623] width 18 height 18
click at [25, 594] on icon at bounding box center [21, 595] width 10 height 10
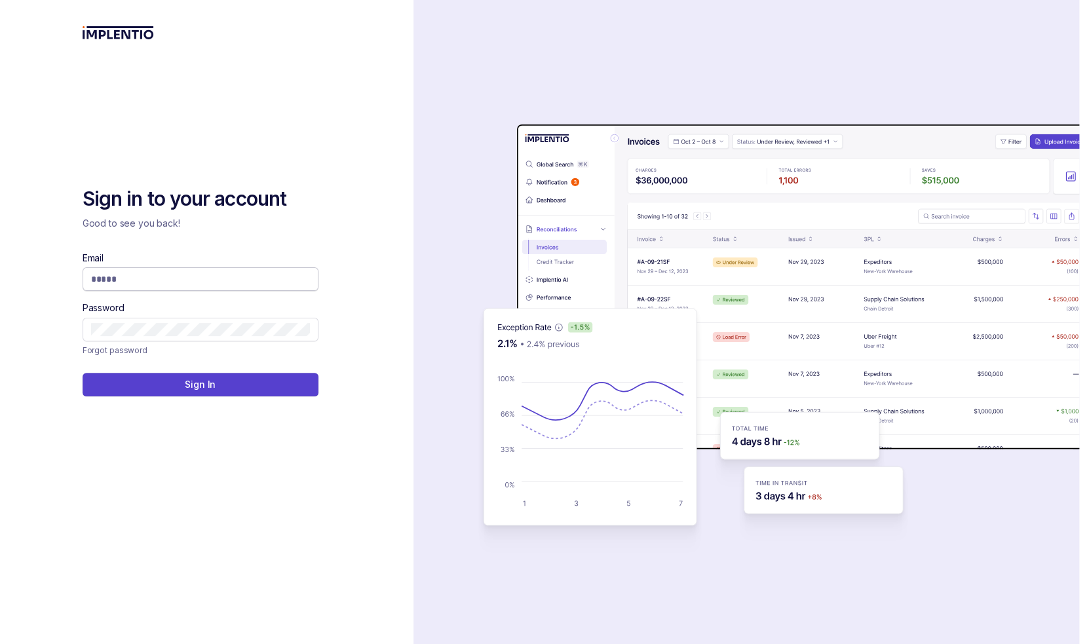
click at [136, 277] on input "Email" at bounding box center [200, 279] width 219 height 13
type input "**********"
